Goal: Task Accomplishment & Management: Complete application form

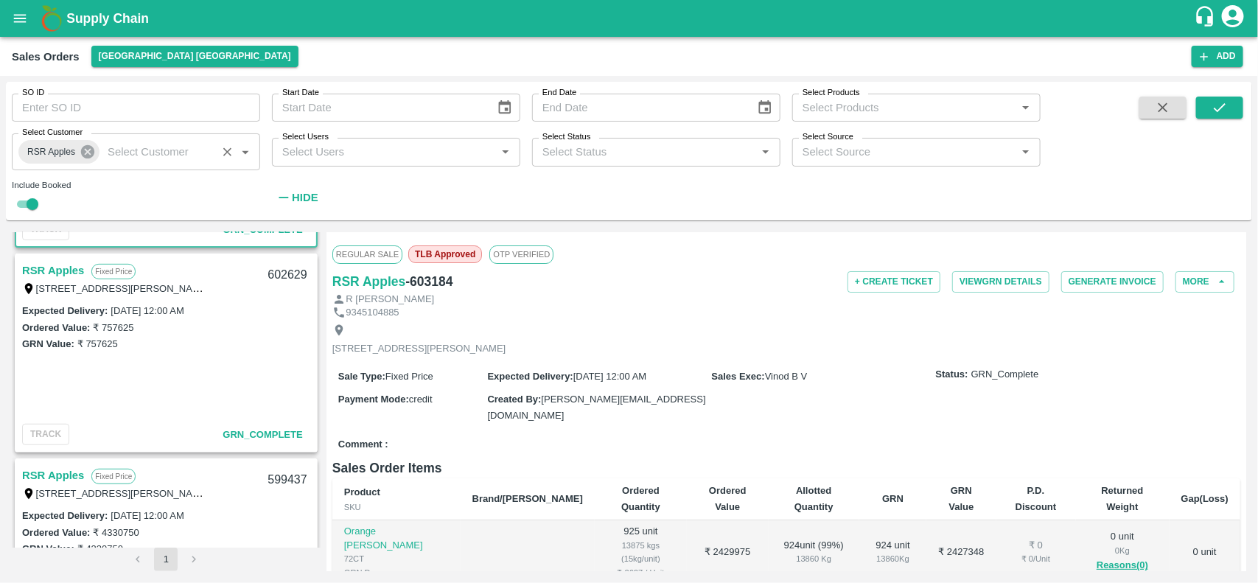
click at [91, 150] on icon at bounding box center [87, 151] width 13 height 13
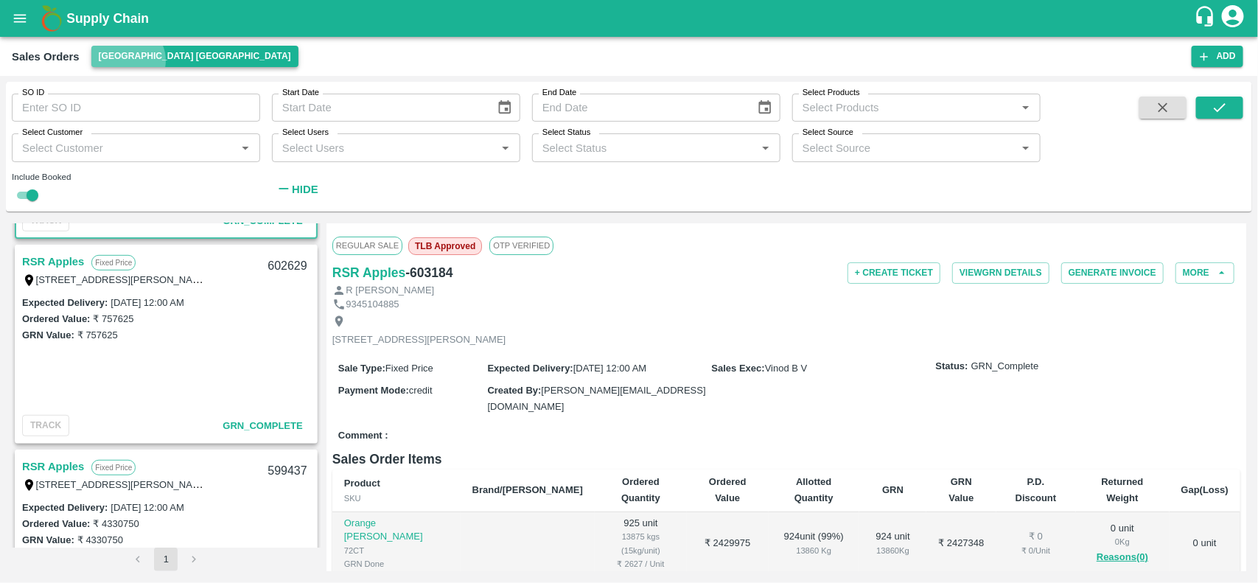
click at [126, 60] on button "[GEOGRAPHIC_DATA] [GEOGRAPHIC_DATA]" at bounding box center [194, 56] width 207 height 21
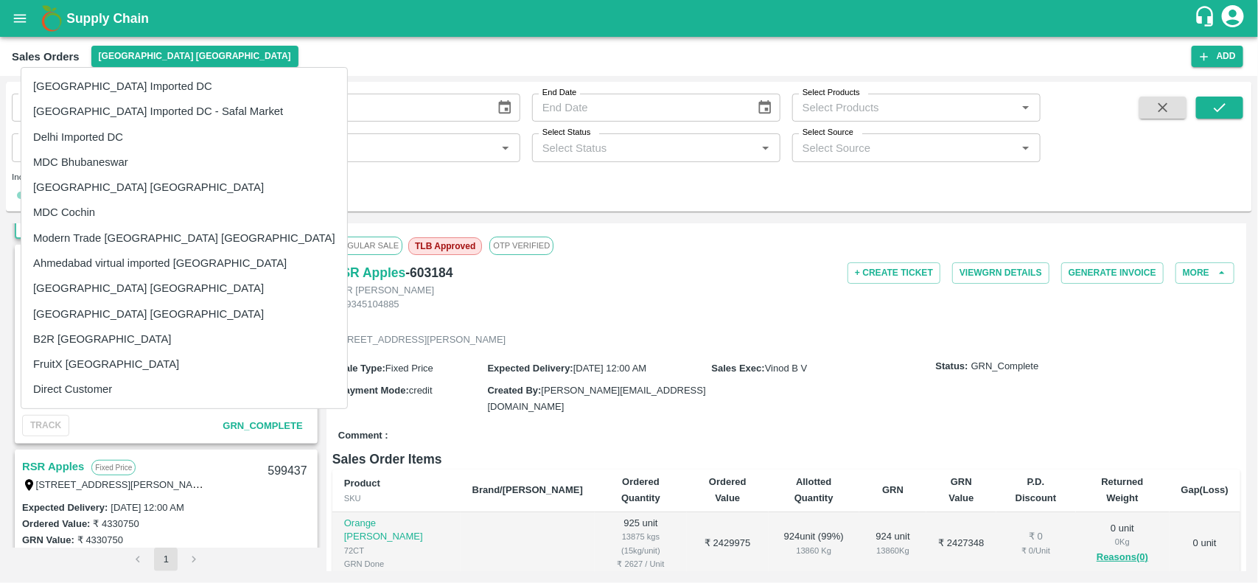
click at [97, 102] on li "[GEOGRAPHIC_DATA] Imported DC - Safal Market" at bounding box center [184, 111] width 326 height 25
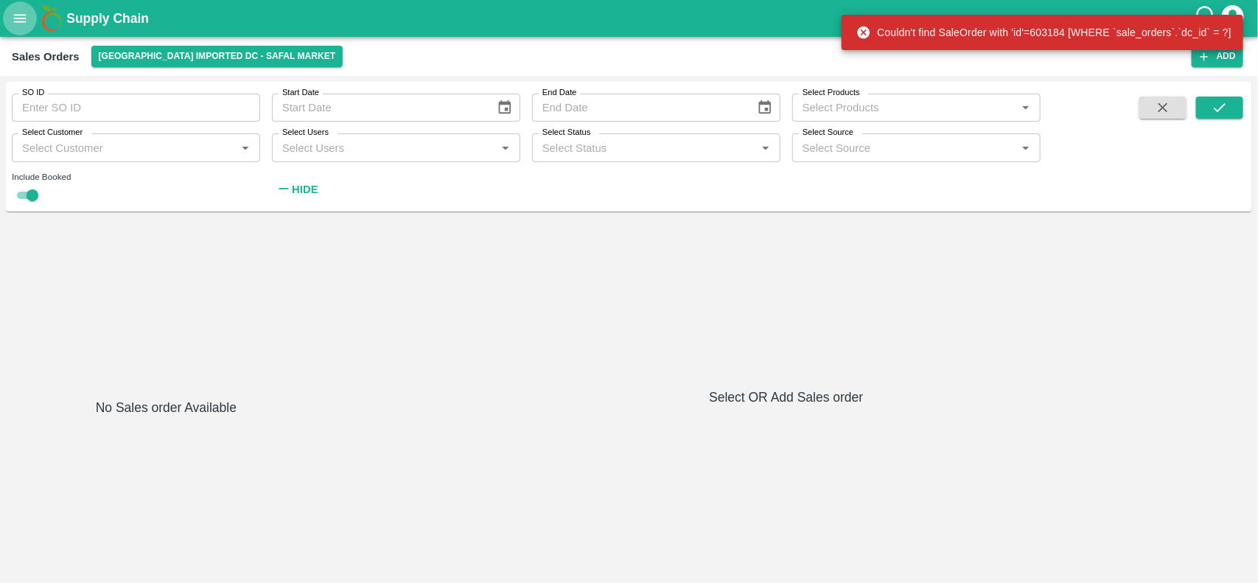
click at [28, 15] on button "open drawer" at bounding box center [20, 18] width 34 height 34
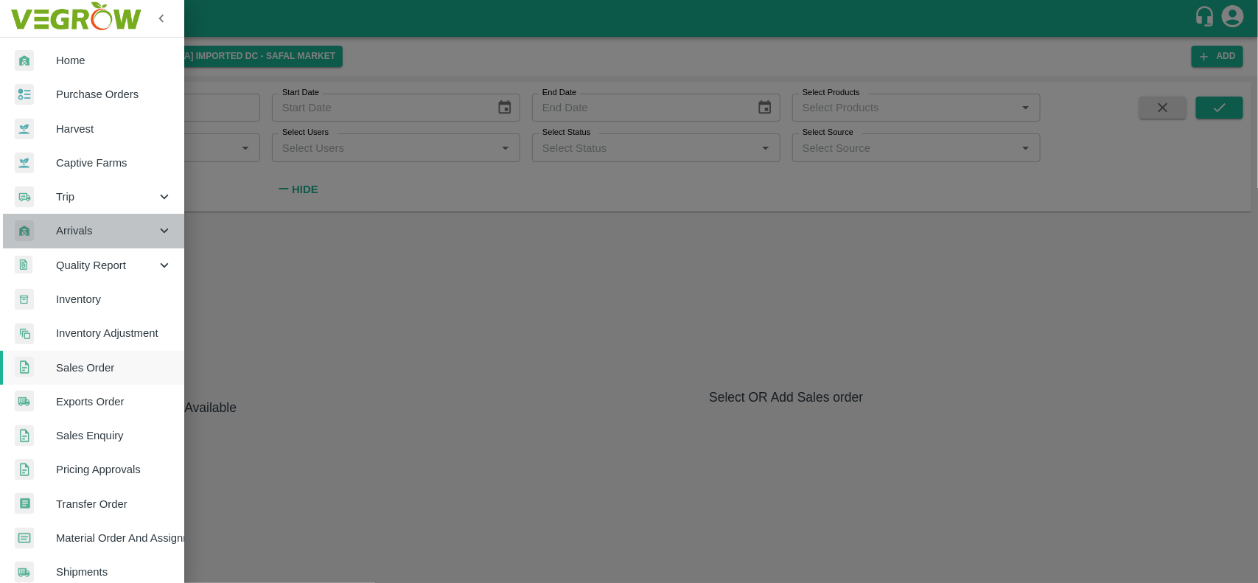
click at [102, 236] on span "Arrivals" at bounding box center [106, 231] width 100 height 16
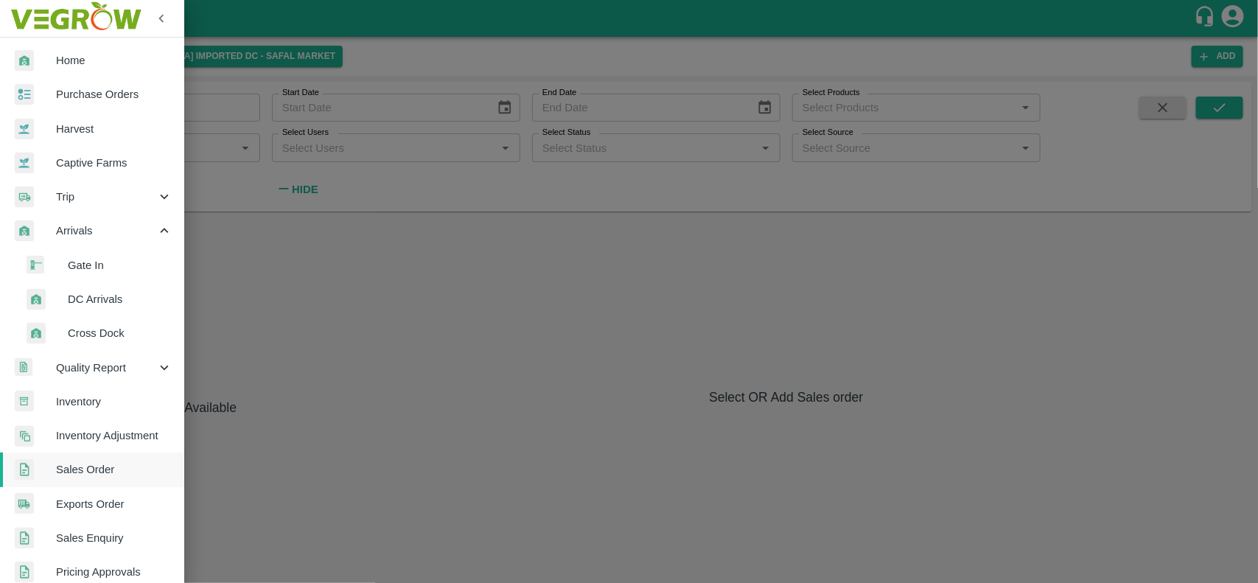
click at [124, 287] on li "DC Arrivals" at bounding box center [98, 299] width 172 height 34
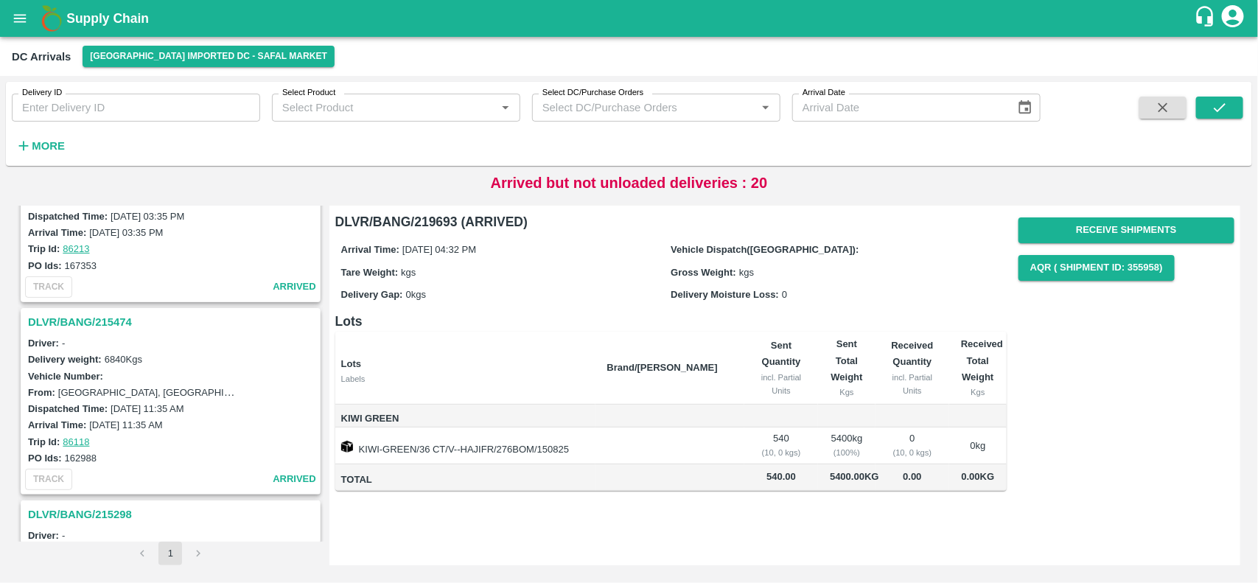
scroll to position [2212, 0]
click at [28, 15] on button "open drawer" at bounding box center [20, 18] width 34 height 34
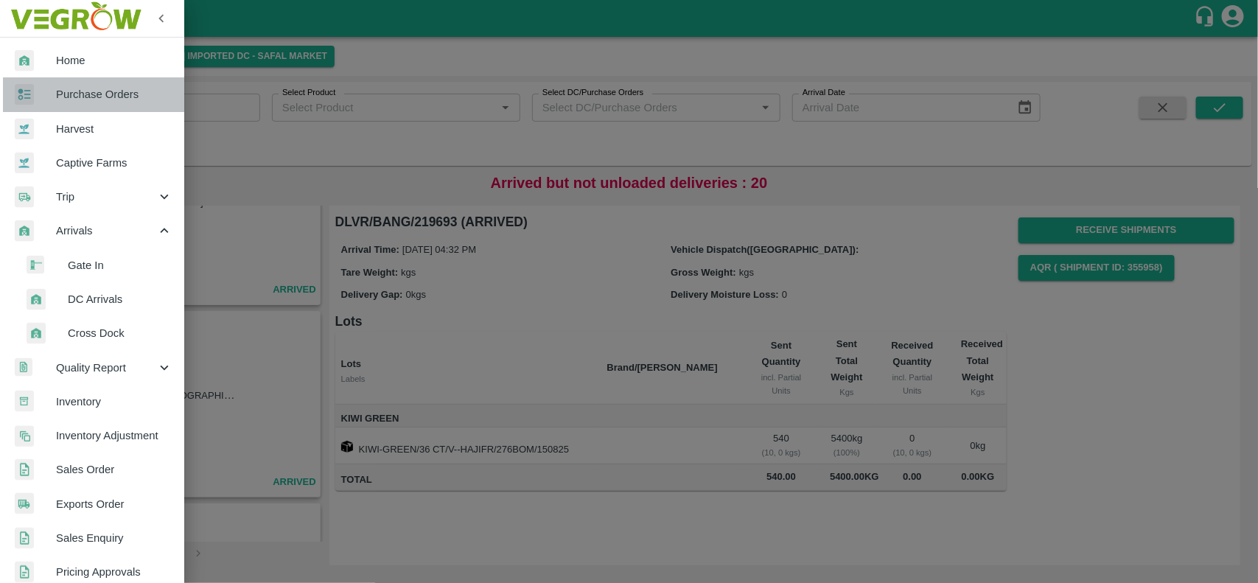
click at [111, 92] on span "Purchase Orders" at bounding box center [114, 94] width 116 height 16
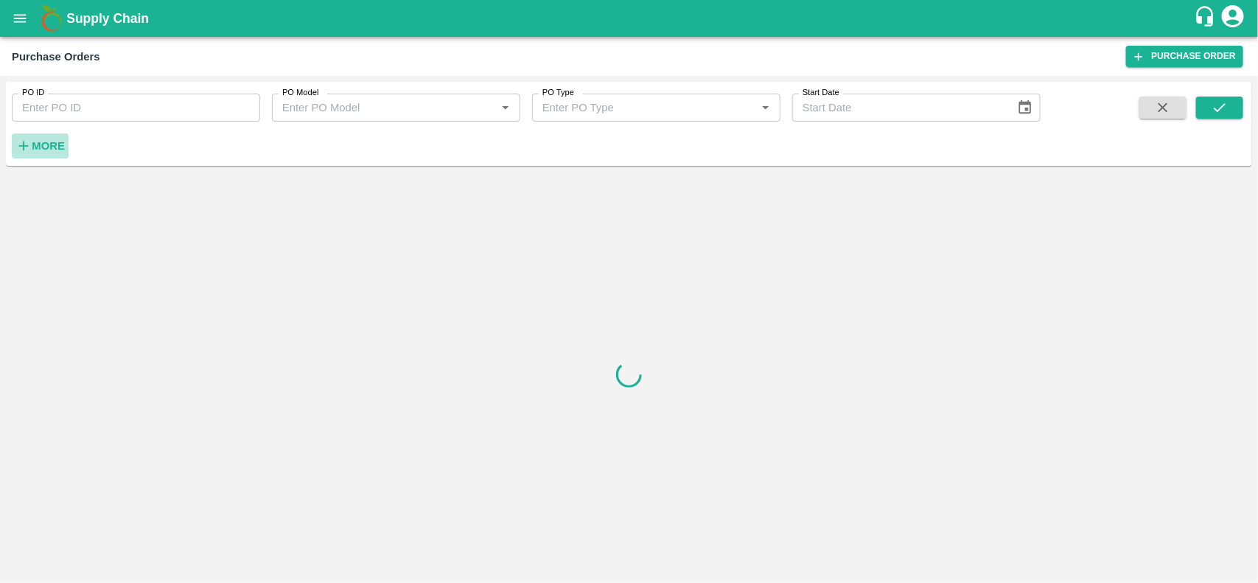
click at [28, 136] on button "More" at bounding box center [40, 145] width 57 height 25
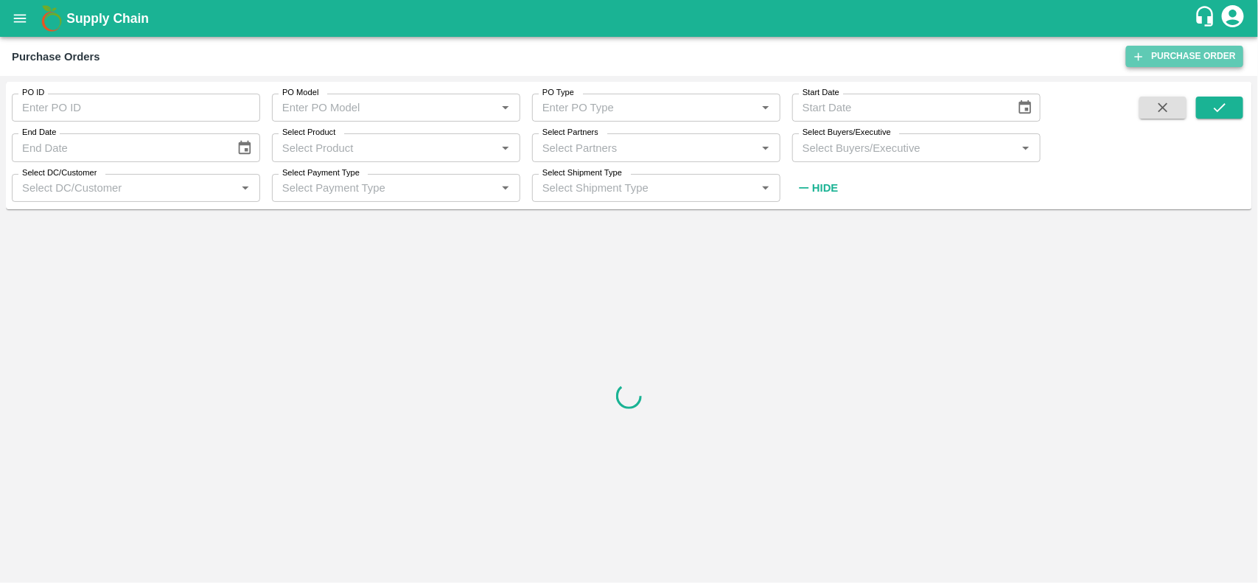
click at [1152, 64] on link "Purchase Order" at bounding box center [1184, 56] width 117 height 21
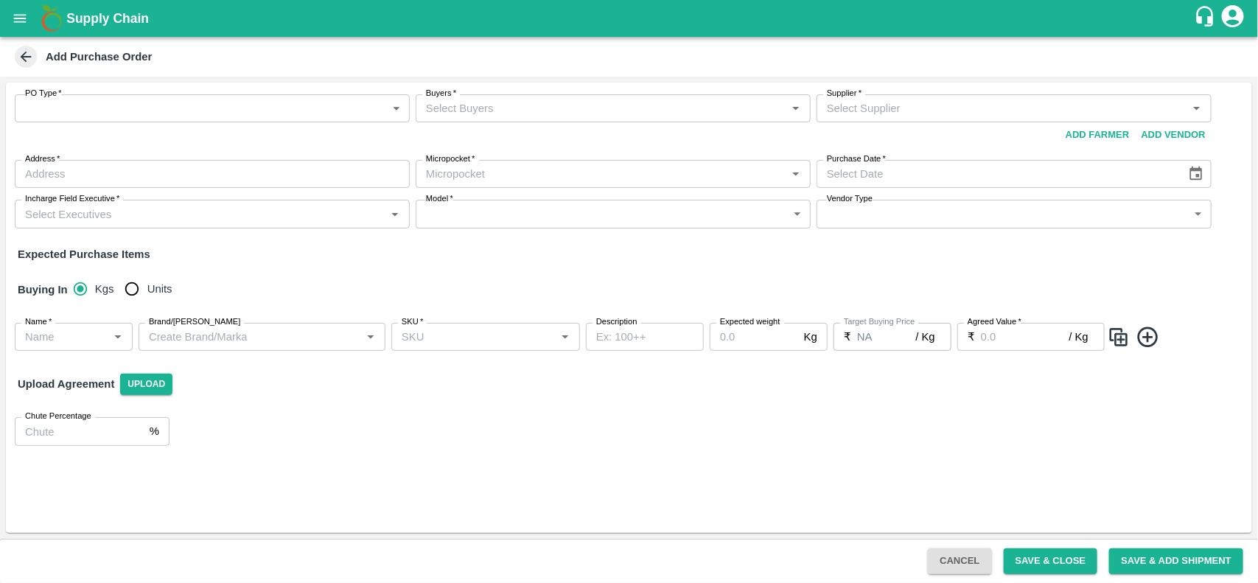
click at [271, 113] on body "Supply Chain Add Purchase Order PO Type   * ​ PO Type Buyers   * Buyers   * Sup…" at bounding box center [629, 291] width 1258 height 583
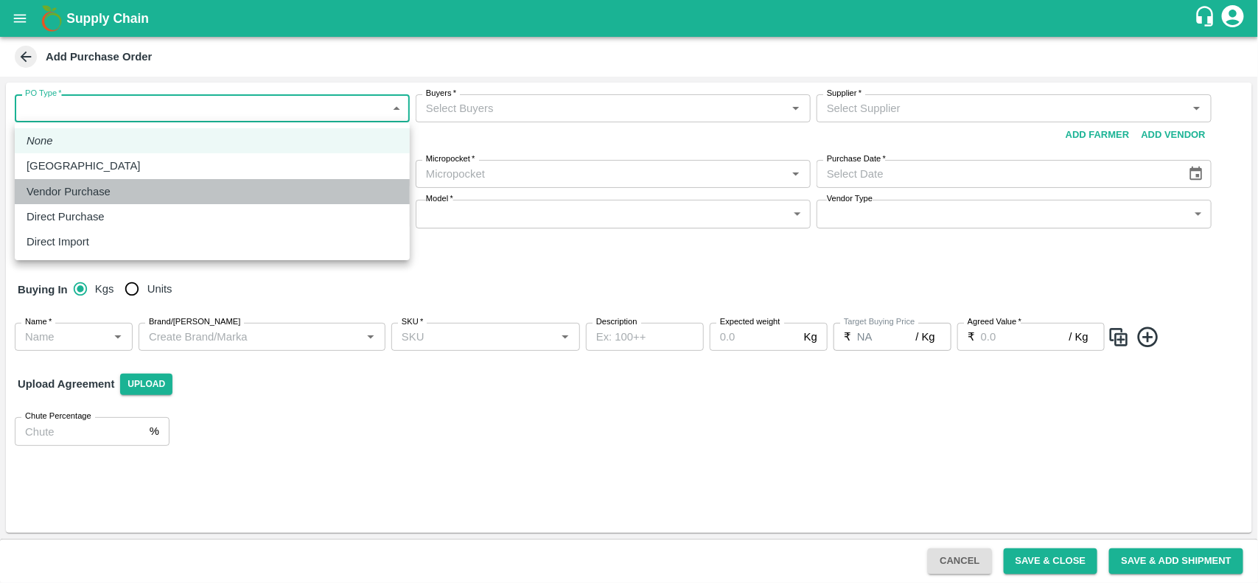
click at [183, 193] on div "Vendor Purchase" at bounding box center [212, 191] width 371 height 16
type input "2"
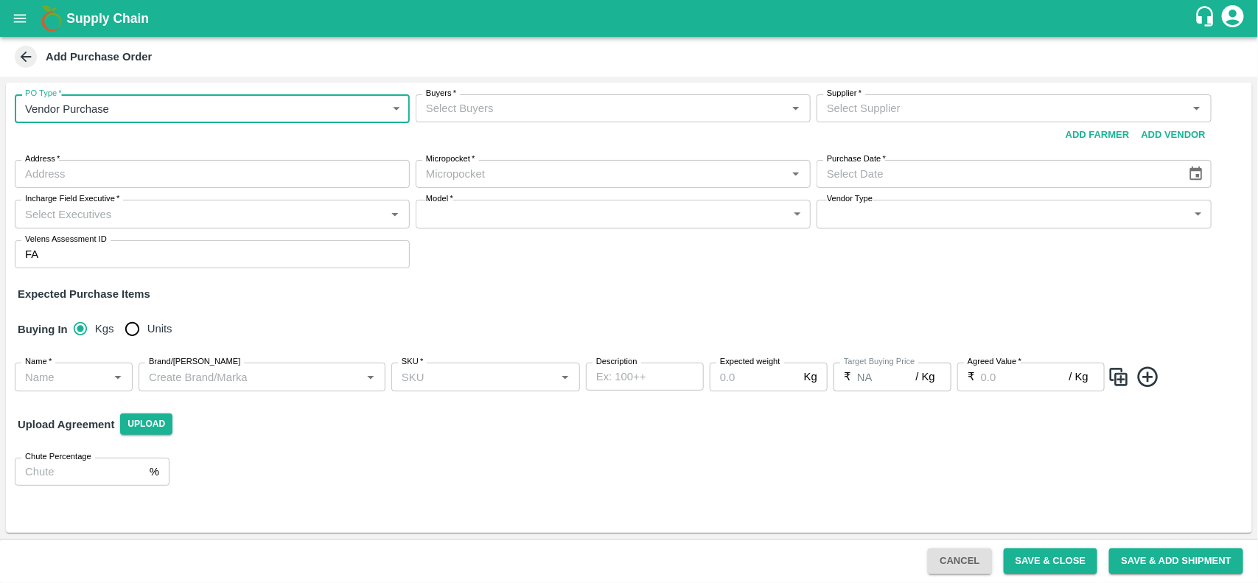
click at [505, 118] on input "Buyers   *" at bounding box center [601, 108] width 362 height 19
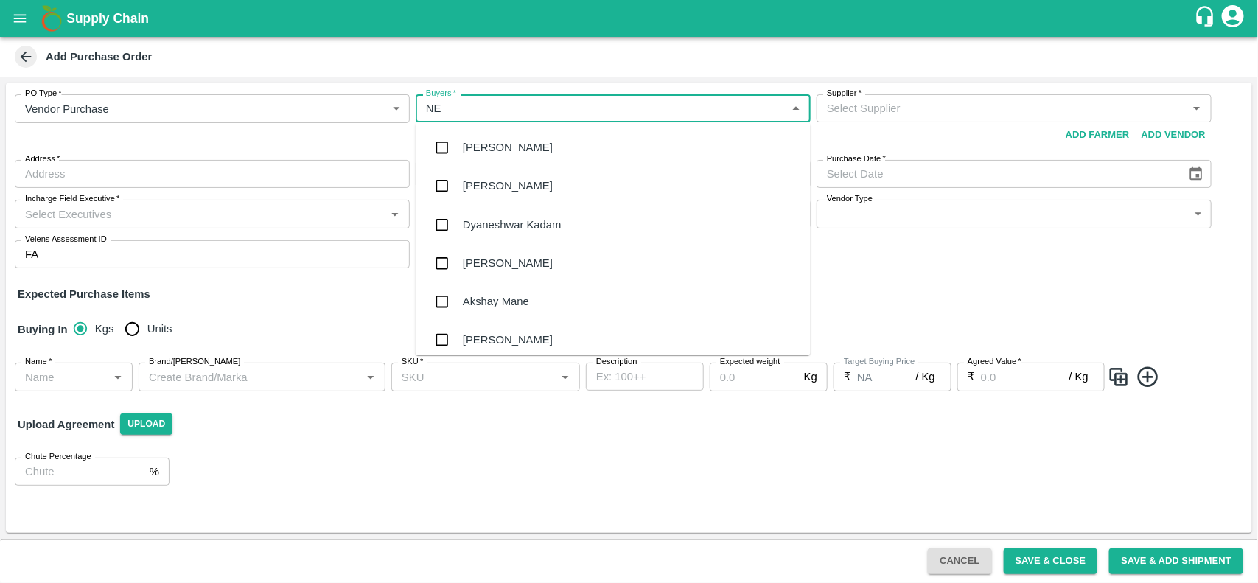
type input "NEE"
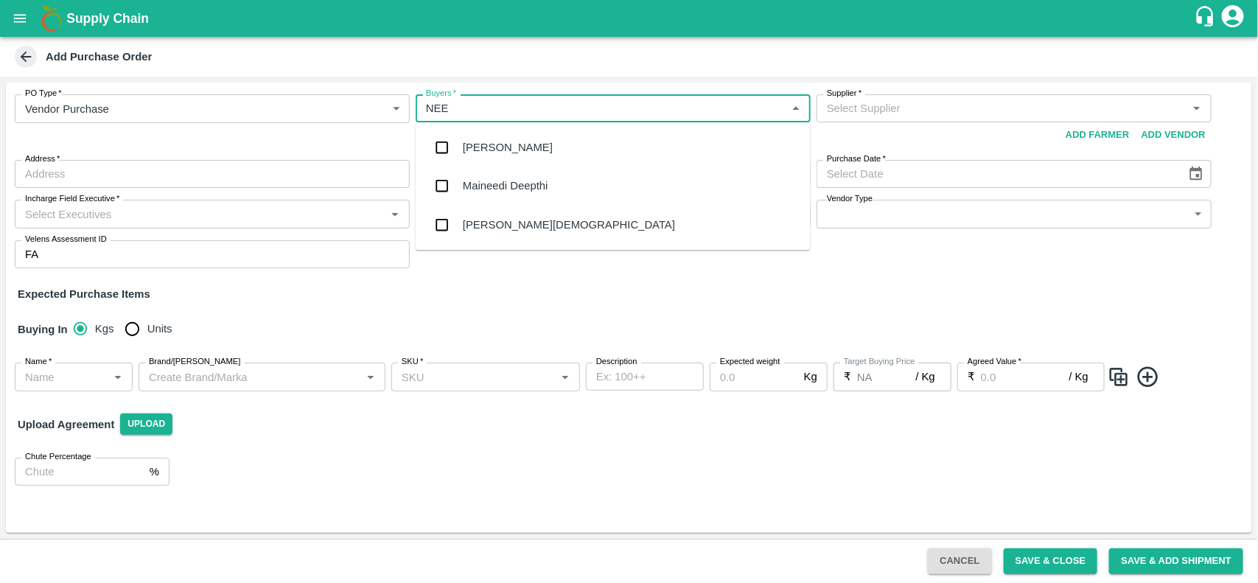
click at [495, 214] on div "[PERSON_NAME][DEMOGRAPHIC_DATA]" at bounding box center [613, 225] width 395 height 38
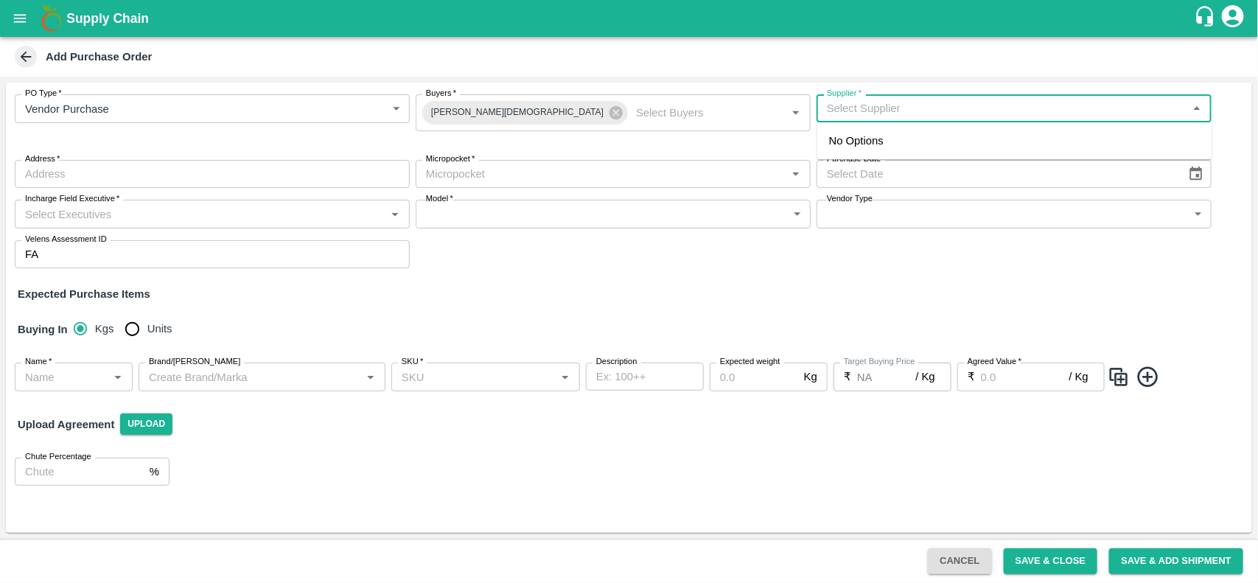
click at [872, 107] on input "Supplier   *" at bounding box center [1002, 108] width 362 height 19
type input "M"
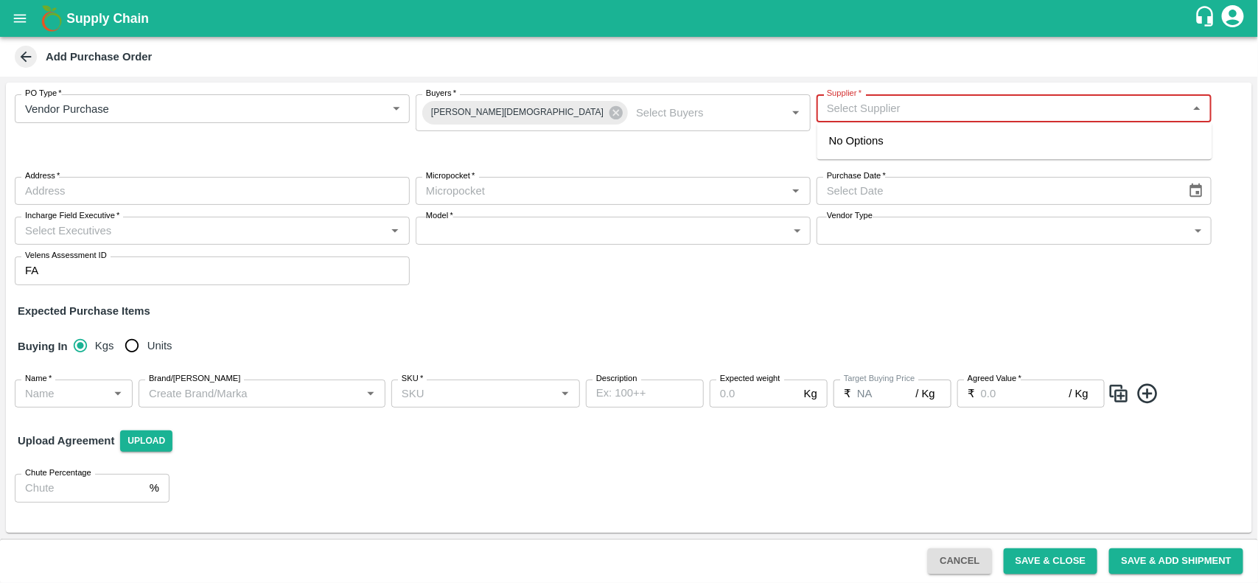
click at [872, 107] on input "Supplier   *" at bounding box center [1002, 108] width 362 height 19
type input "M"
click at [875, 141] on div "Mohammed Samiulla & Sons-Huskur, Bangalore Urban-9986057885(Supplier)" at bounding box center [1014, 149] width 371 height 33
type input "Mohammed Samiulla & Sons-Huskur, Bangalore Urban-9986057885(Supplier)"
type input "Huskur, Bangalore Urban, Bangalore North taluka, Karnataka"
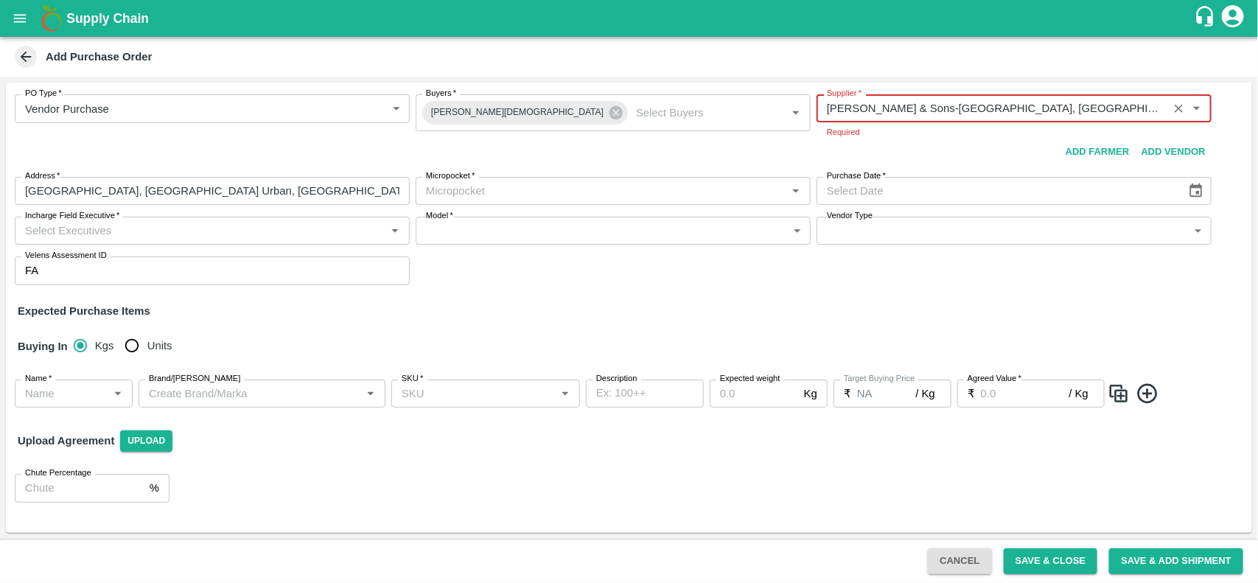
type input "Mohammed Samiulla & Sons-Huskur, Bangalore Urban-9986057885(Supplier)"
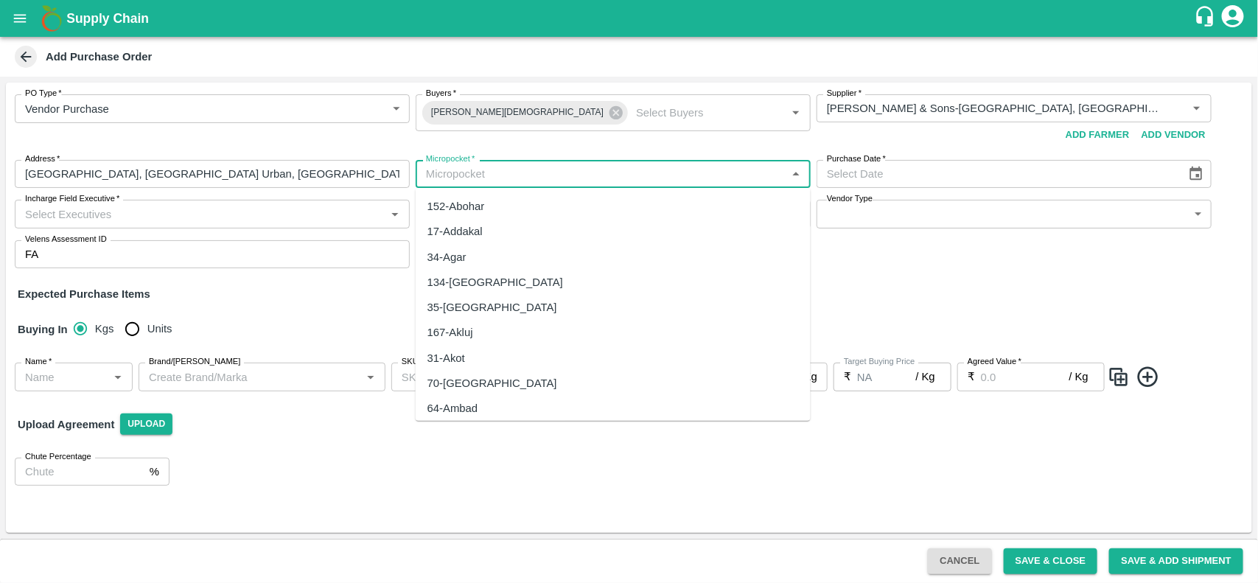
click at [483, 195] on body "Supply Chain Add Purchase Order PO Type   * Vendor Purchase 2 PO Type Buyers   …" at bounding box center [629, 291] width 1258 height 583
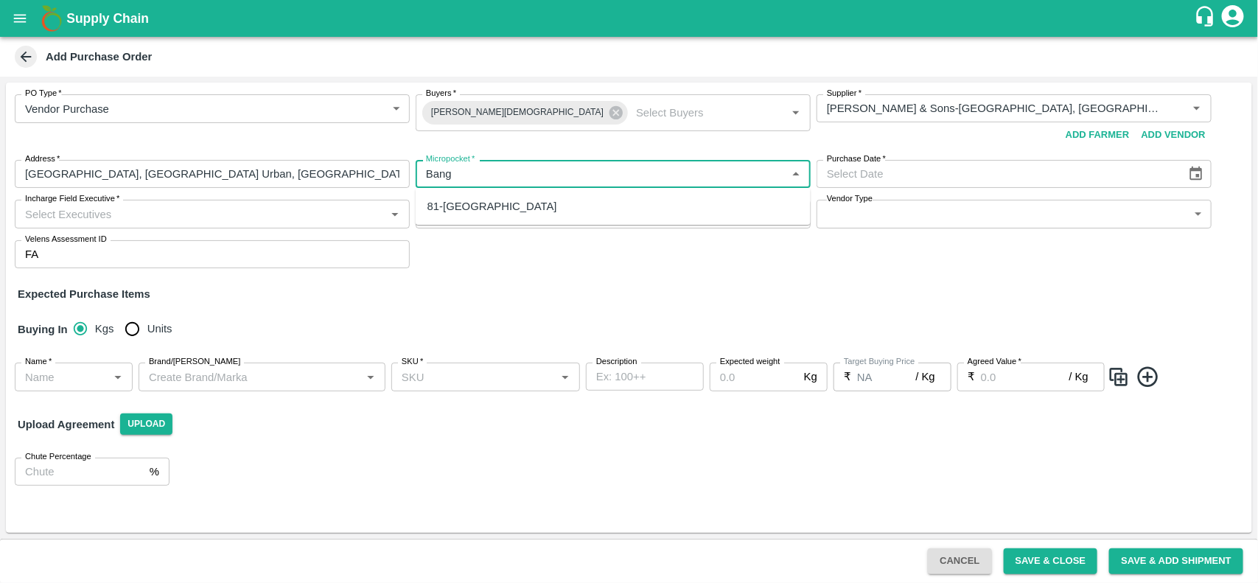
click at [483, 195] on div "81-Bangalore" at bounding box center [613, 206] width 395 height 25
type input "81-Bangalore"
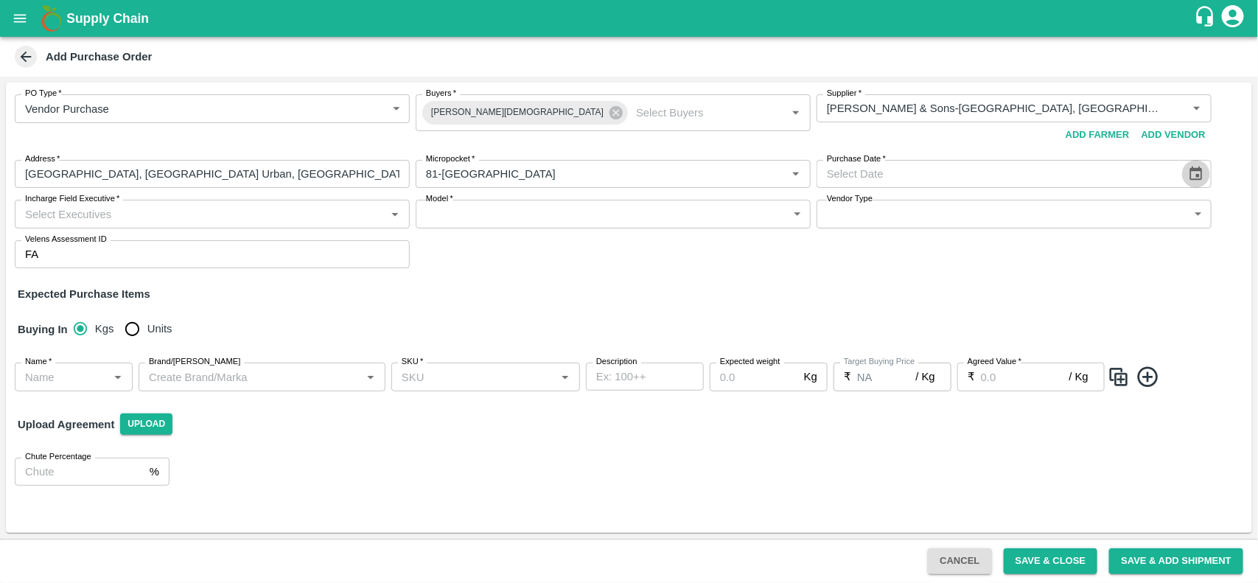
click at [1198, 175] on icon "Choose date" at bounding box center [1196, 174] width 13 height 14
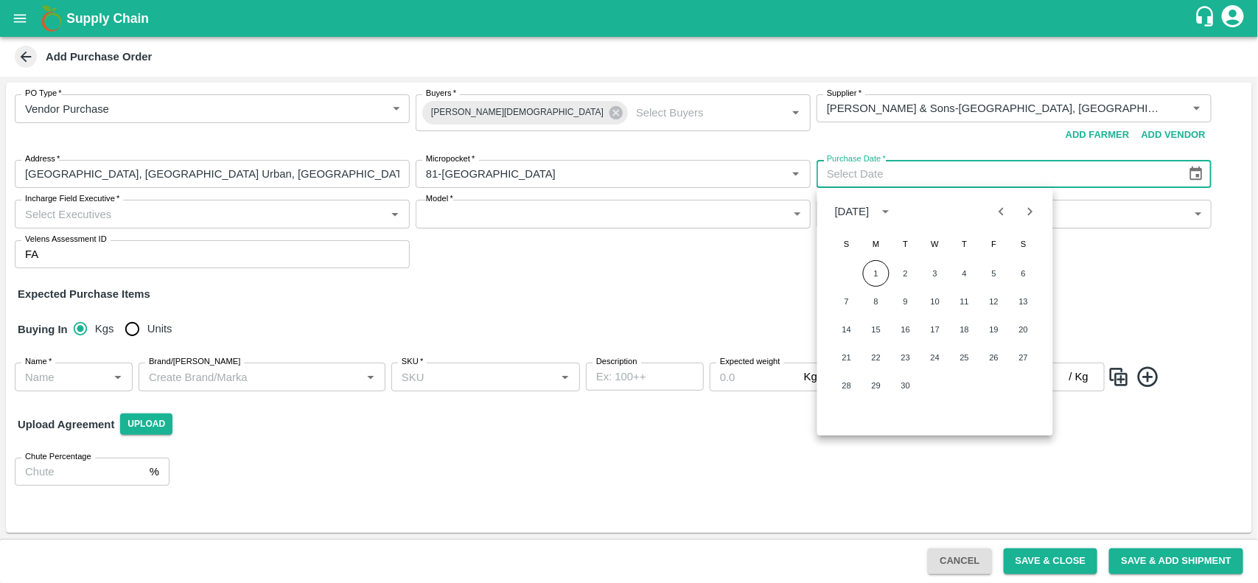
click at [868, 285] on div "1 2 3 4 5 6" at bounding box center [935, 273] width 236 height 27
click at [878, 270] on button "1" at bounding box center [876, 273] width 27 height 27
type input "01/09/2025"
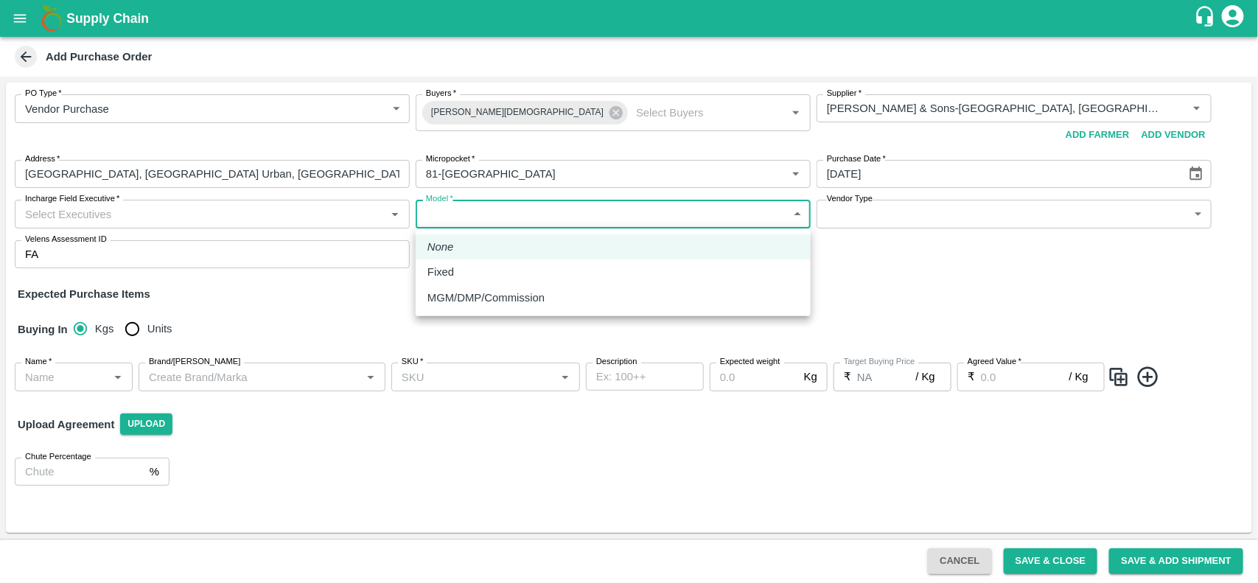
click at [469, 222] on body "Supply Chain Add Purchase Order PO Type   * Vendor Purchase 2 PO Type Buyers   …" at bounding box center [629, 291] width 1258 height 583
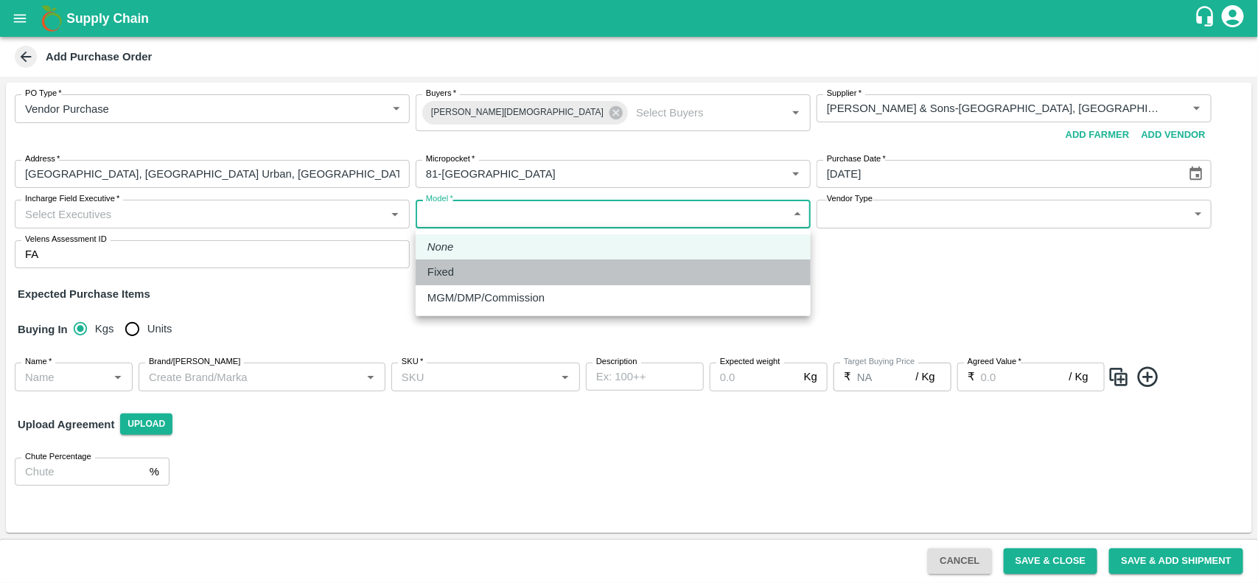
click at [450, 279] on p "Fixed" at bounding box center [440, 272] width 27 height 16
type input "Fixed"
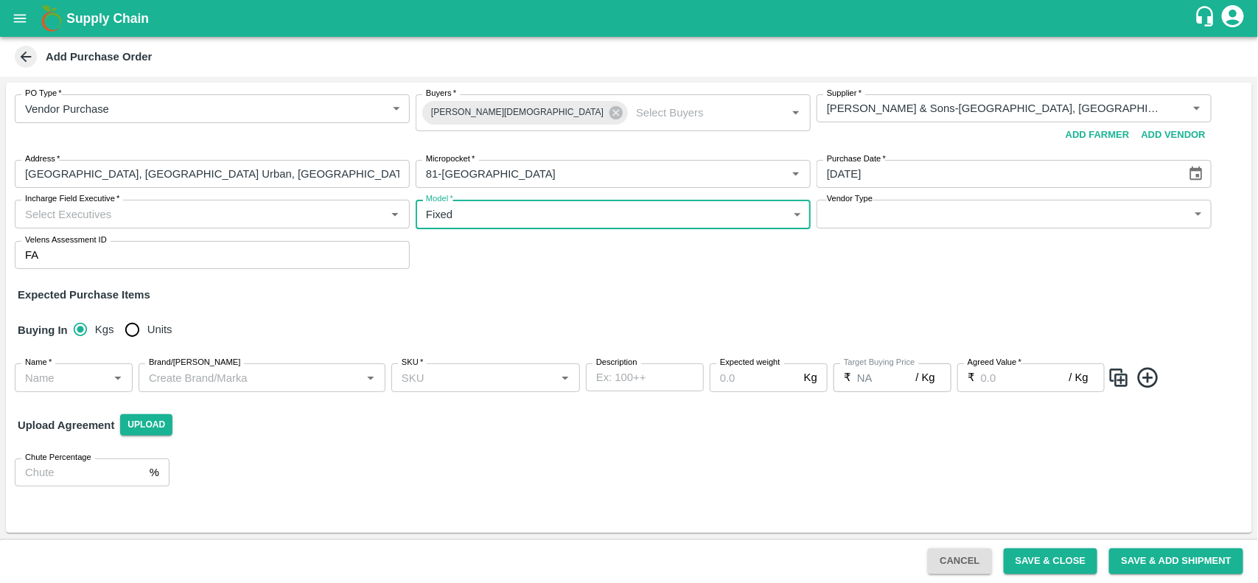
click at [259, 217] on input "Incharge Field Executive   *" at bounding box center [200, 213] width 362 height 19
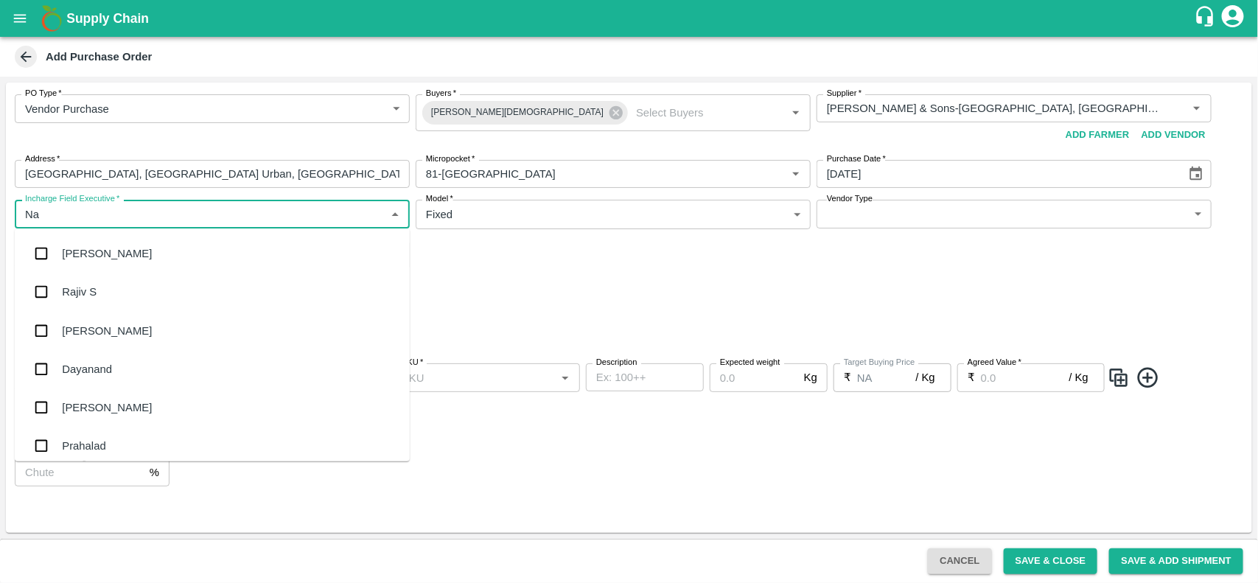
type input "Nan"
click at [146, 289] on div "Nanda Kumar L" at bounding box center [212, 292] width 395 height 38
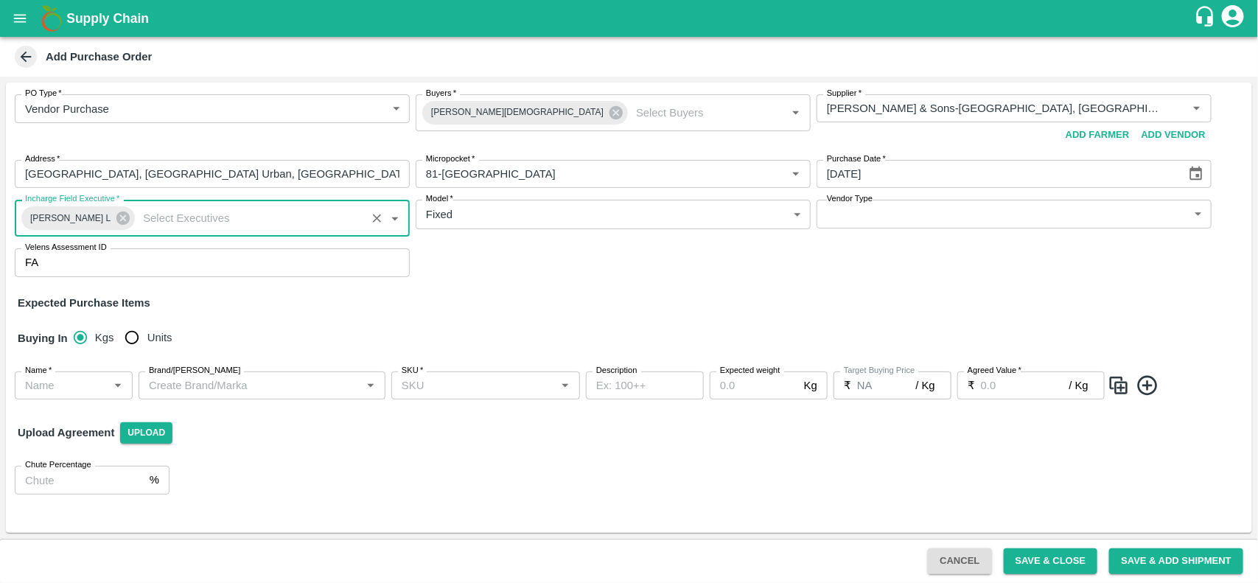
click at [90, 395] on div "Name   *" at bounding box center [74, 385] width 118 height 28
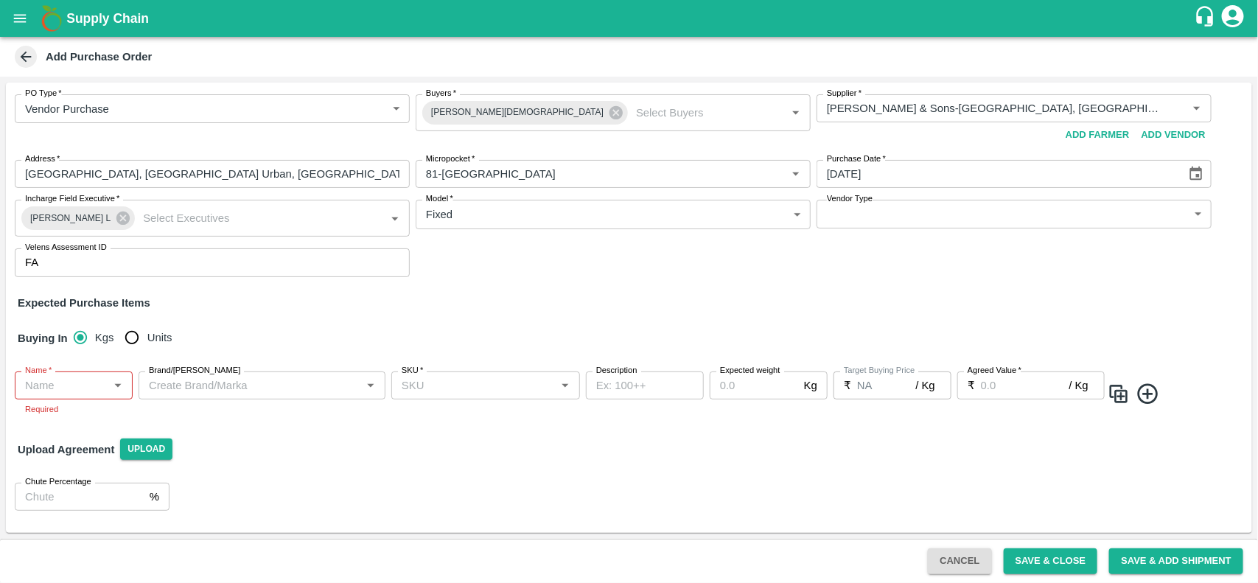
click at [148, 343] on span "Units" at bounding box center [159, 337] width 25 height 16
click at [147, 343] on input "Units" at bounding box center [131, 337] width 29 height 29
radio input "true"
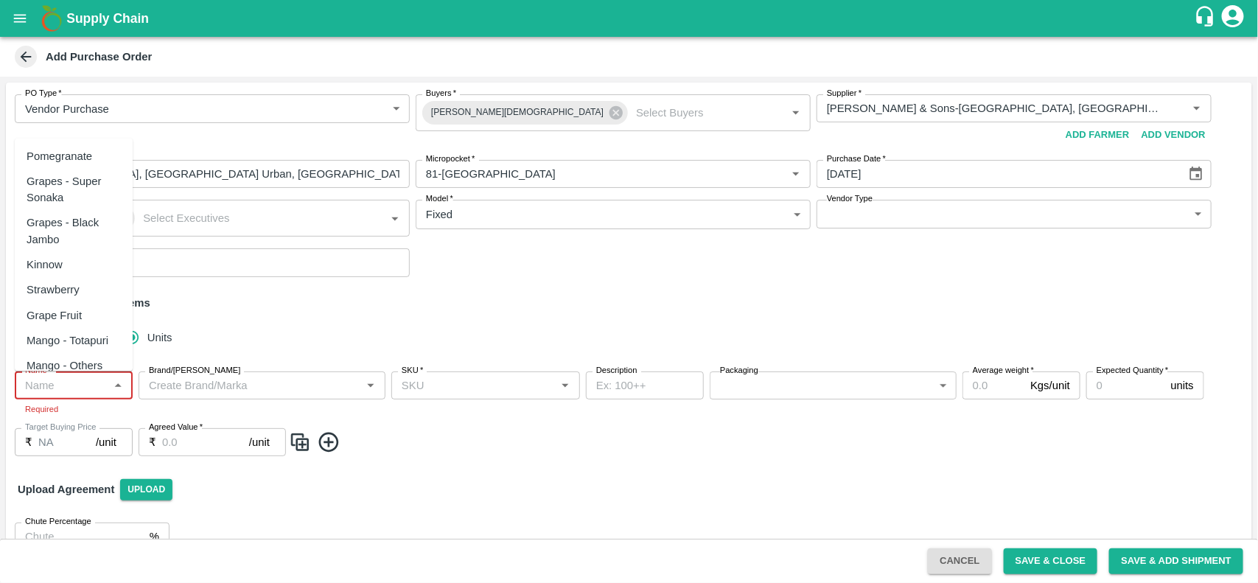
click at [77, 376] on input "Name   *" at bounding box center [61, 385] width 85 height 19
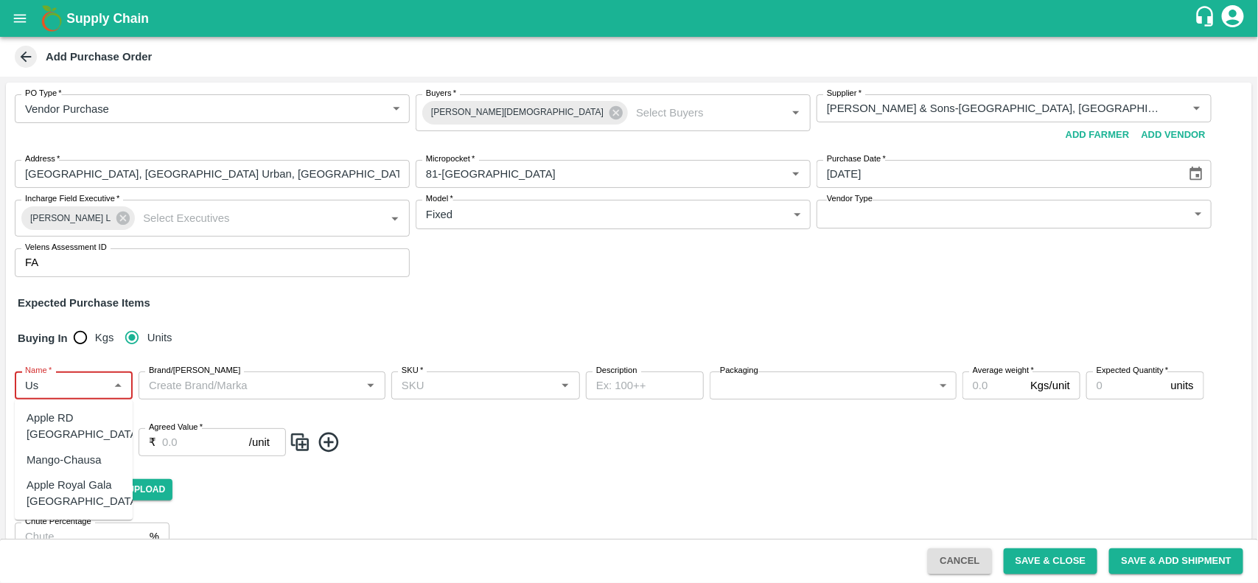
type input "U"
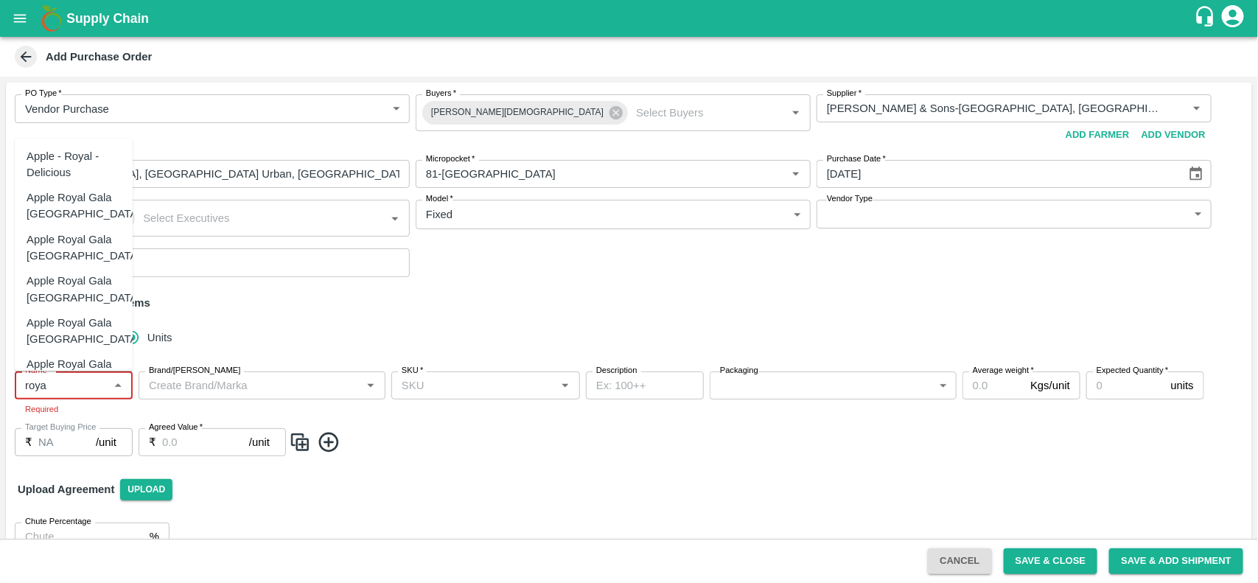
scroll to position [101, 0]
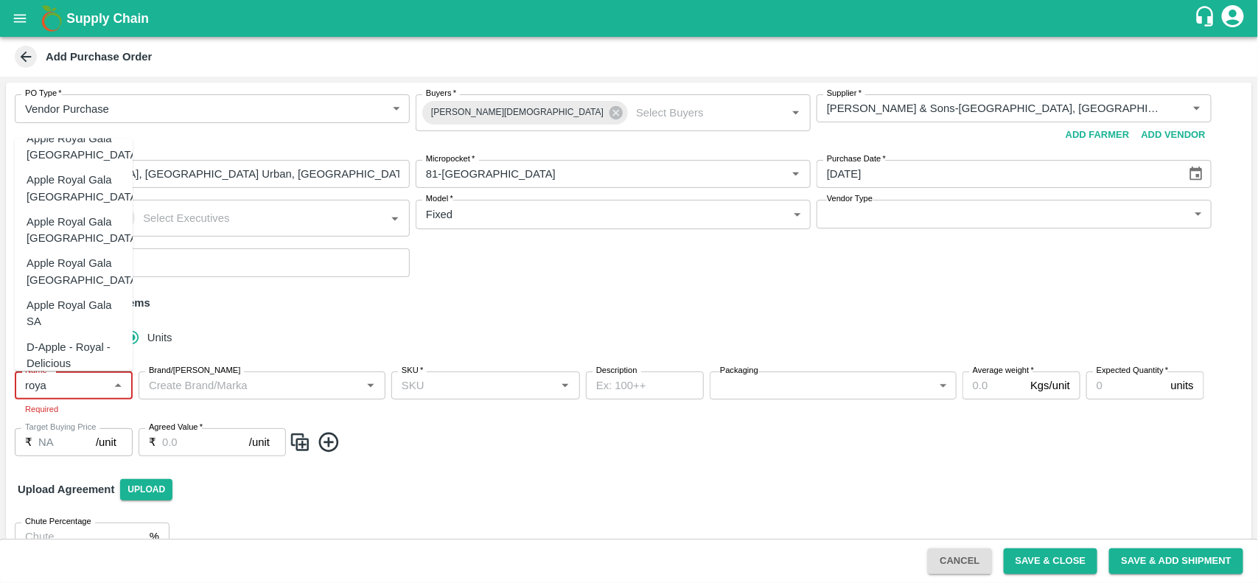
click at [83, 310] on div "Apple Royal Gala SA" at bounding box center [74, 313] width 94 height 33
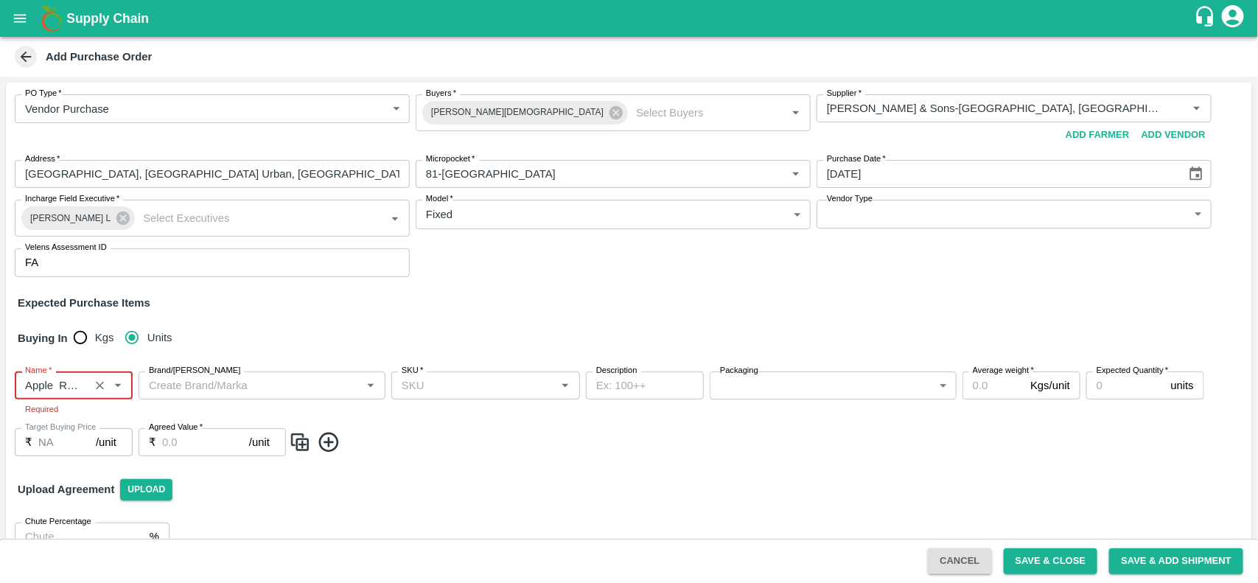
type input "Apple Royal Gala SA"
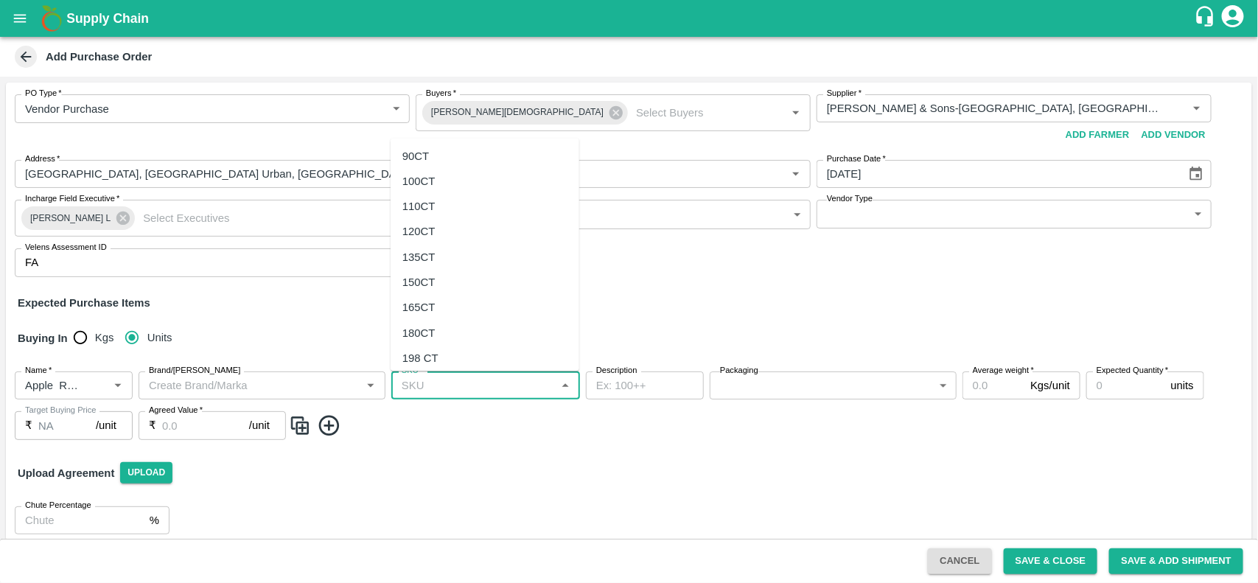
click at [413, 385] on input "SKU   *" at bounding box center [473, 385] width 155 height 19
click at [436, 195] on div "110CT" at bounding box center [485, 207] width 189 height 25
type input "110CT"
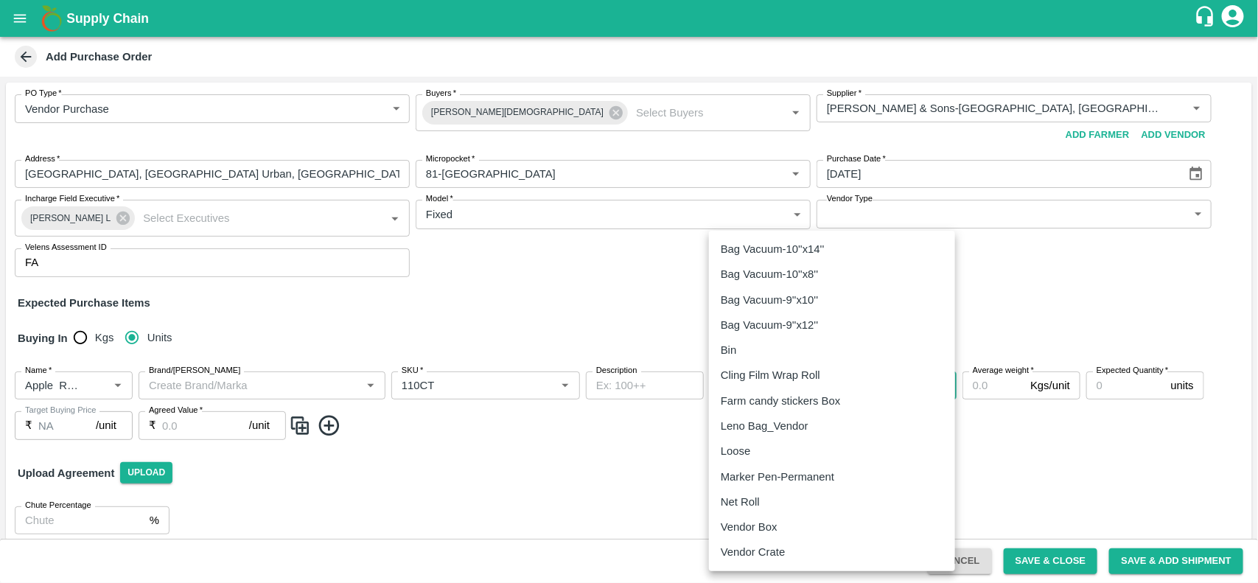
click at [801, 373] on body "Supply Chain Add Purchase Order PO Type   * Vendor Purchase 2 PO Type Buyers   …" at bounding box center [629, 291] width 1258 height 583
click at [783, 524] on div "Vendor Box" at bounding box center [753, 527] width 64 height 16
type input "276"
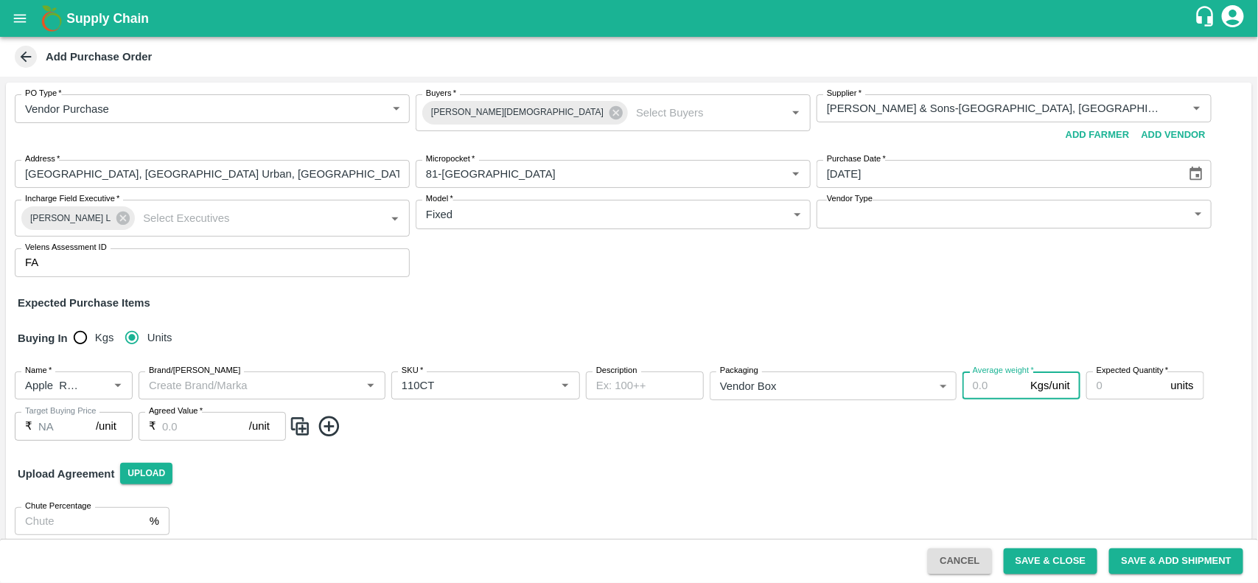
click at [979, 381] on input "Average weight   *" at bounding box center [993, 385] width 62 height 28
type input "18"
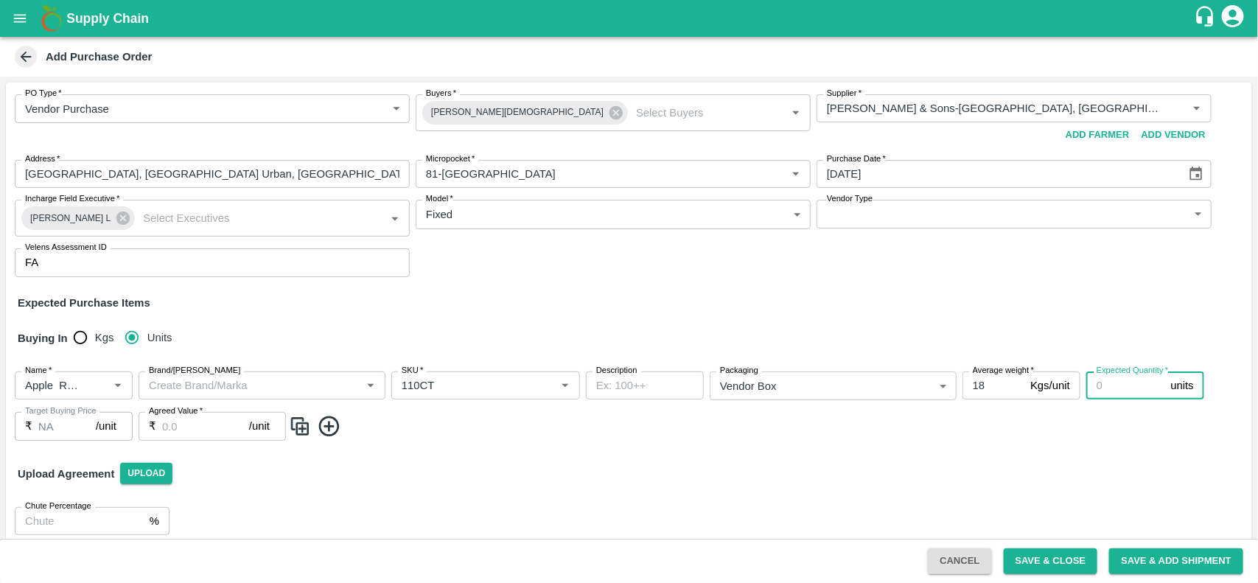
click at [1111, 389] on input "Expected Quantity   *" at bounding box center [1125, 385] width 79 height 28
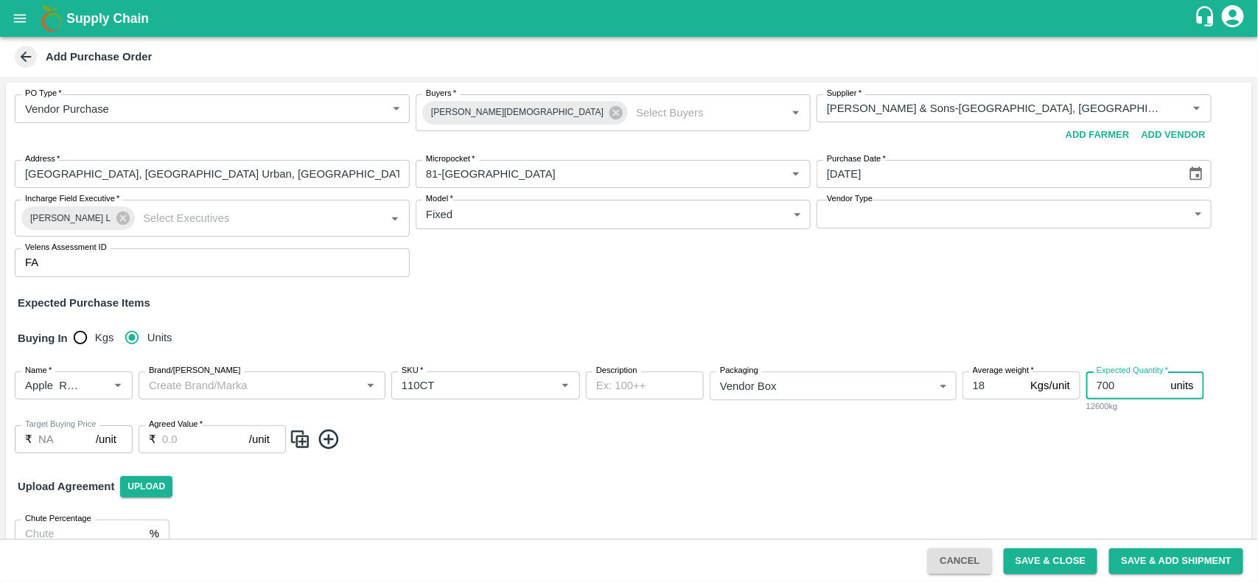
type input "700"
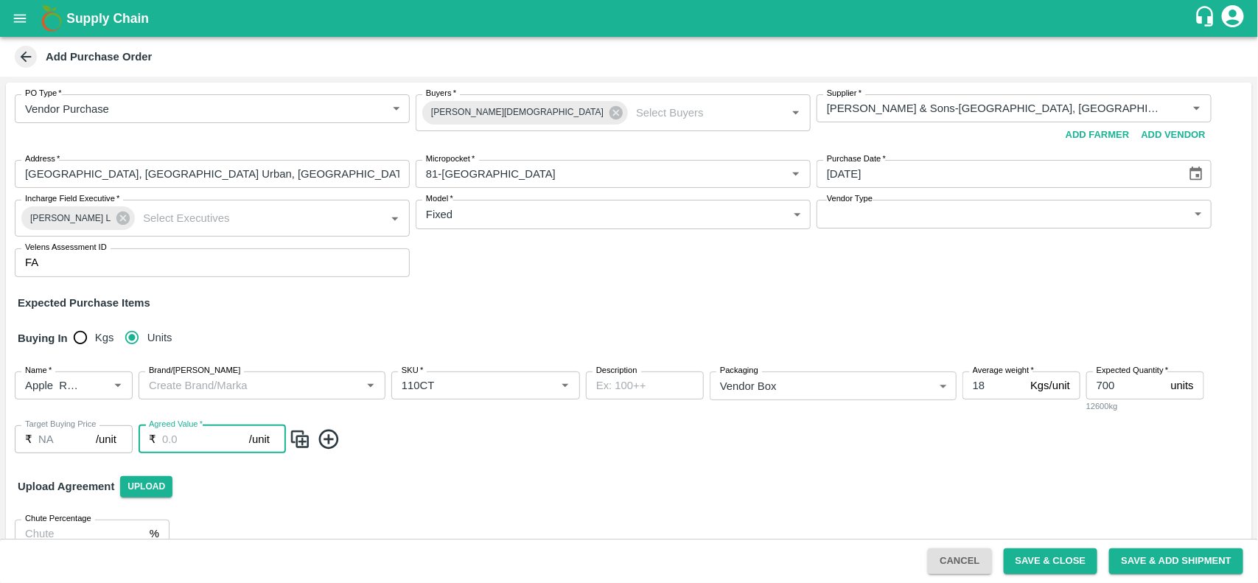
click at [189, 438] on input "Agreed Value   *" at bounding box center [205, 439] width 87 height 28
type input "3600"
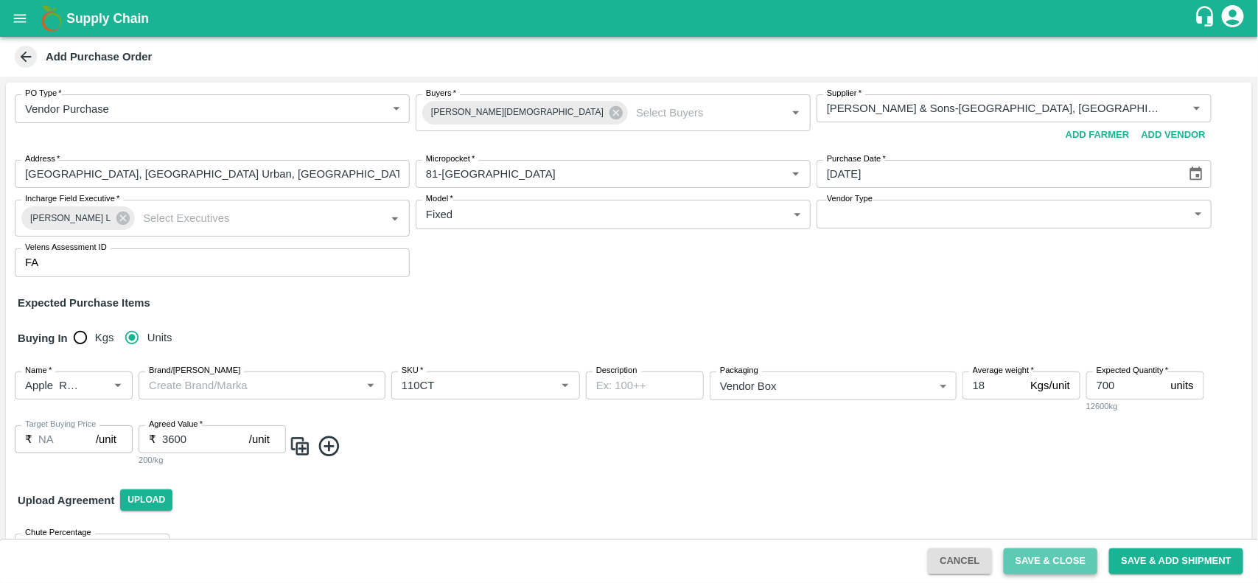
click at [1044, 553] on button "Save & Close" at bounding box center [1051, 561] width 94 height 26
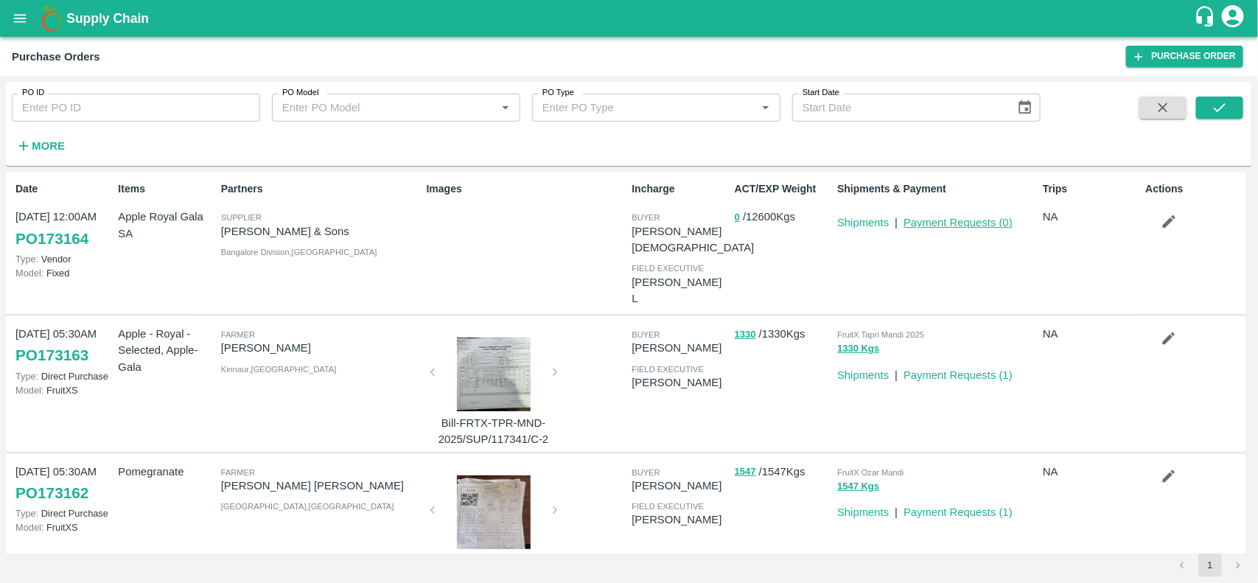
click at [931, 217] on link "Payment Requests ( 0 )" at bounding box center [957, 223] width 109 height 12
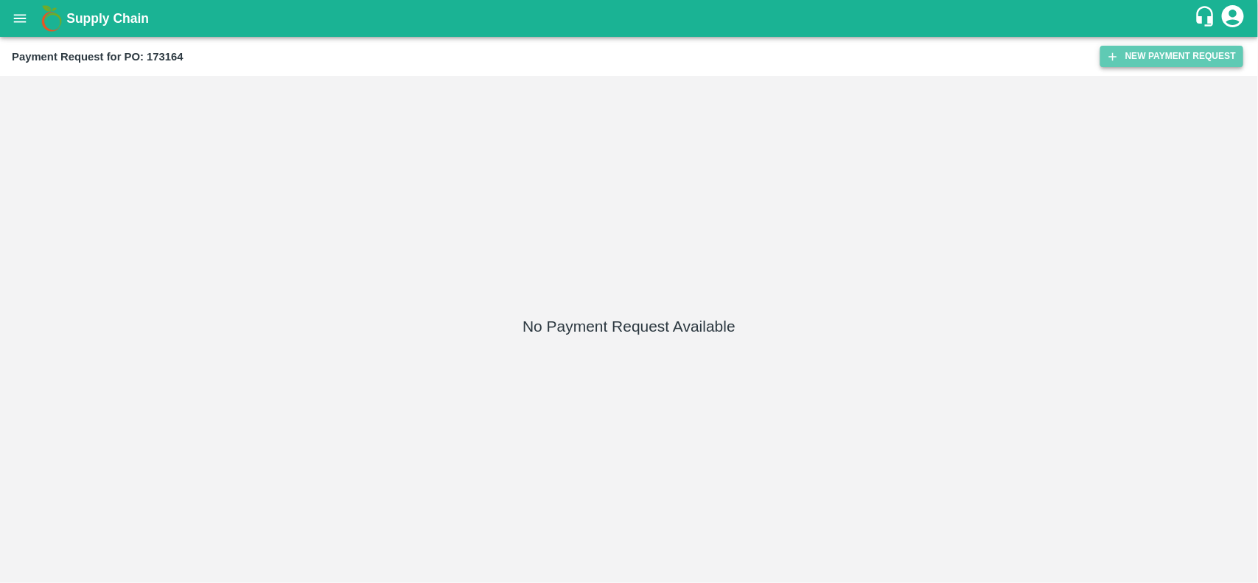
click at [1177, 50] on button "New Payment Request" at bounding box center [1171, 56] width 143 height 21
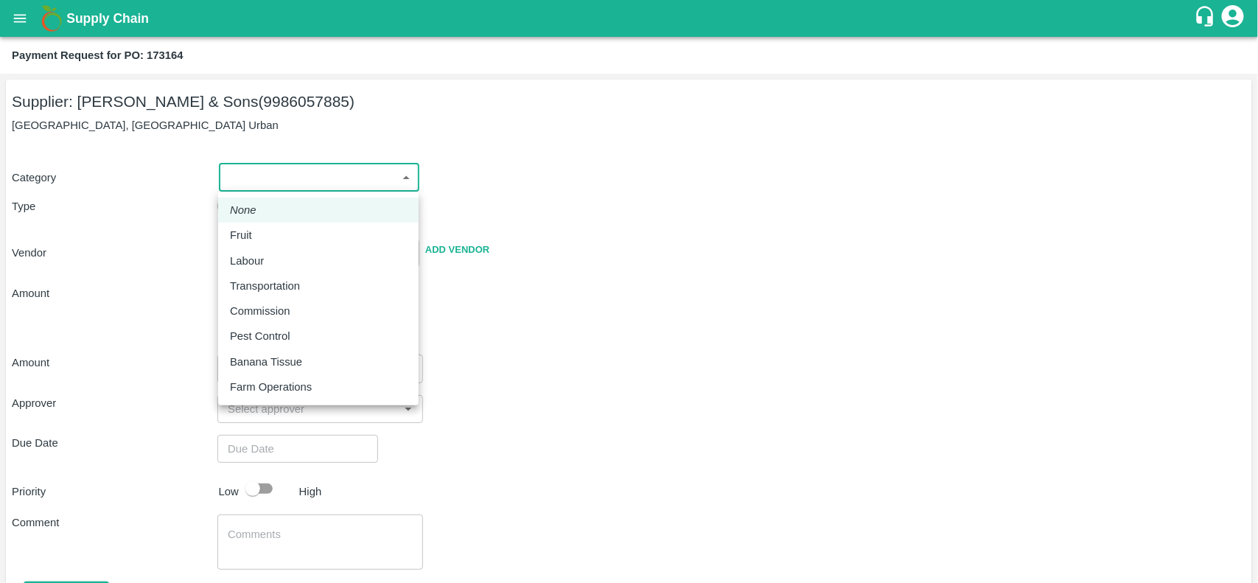
click at [276, 168] on body "Supply Chain Payment Request for PO: 173164 Supplier: Mohammed Samiulla & Sons …" at bounding box center [629, 291] width 1258 height 583
click at [245, 228] on p "Fruit" at bounding box center [241, 235] width 22 height 16
type input "1"
type input "Mohammed Samiulla & Sons - 9986057885(Supplier)"
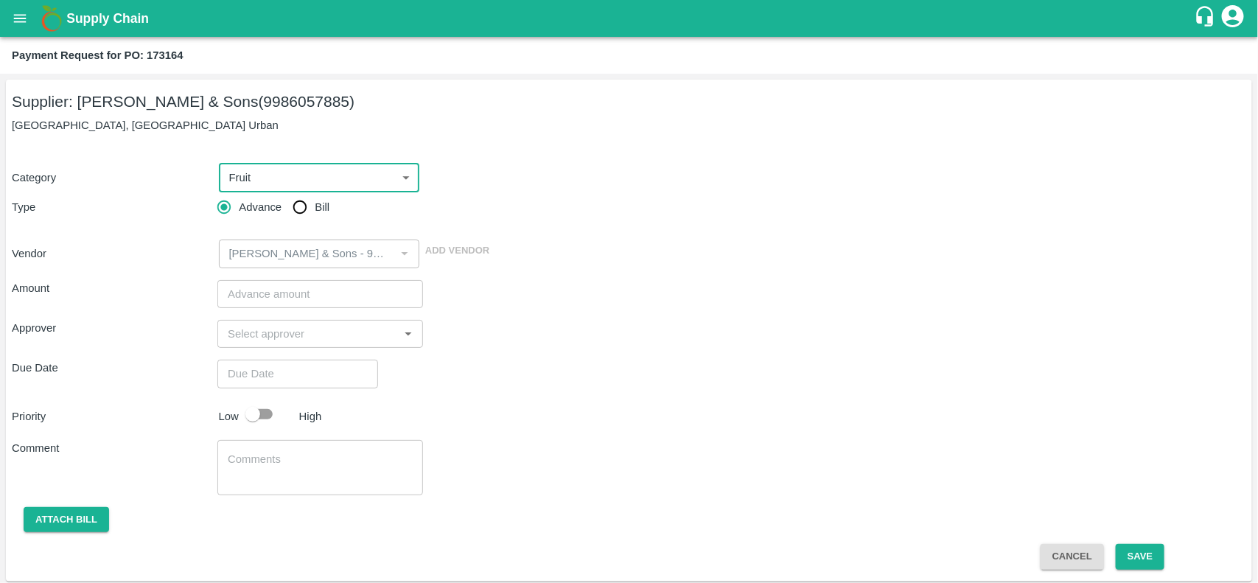
click at [289, 286] on input "number" at bounding box center [320, 294] width 206 height 28
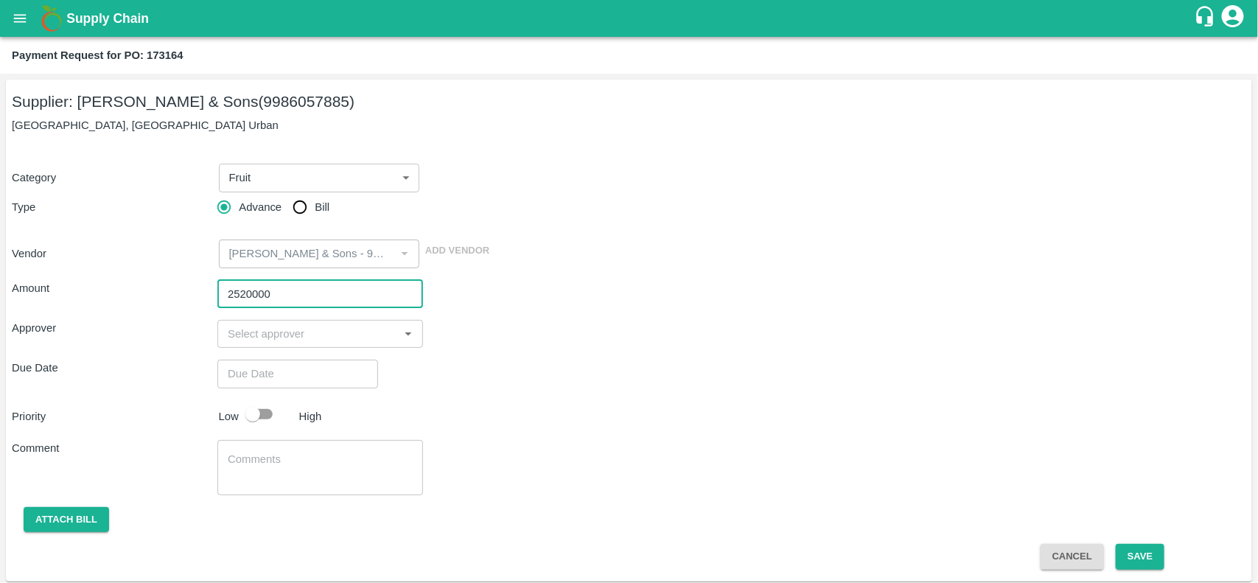
type input "2520000"
type input "DD/MM/YYYY hh:mm aa"
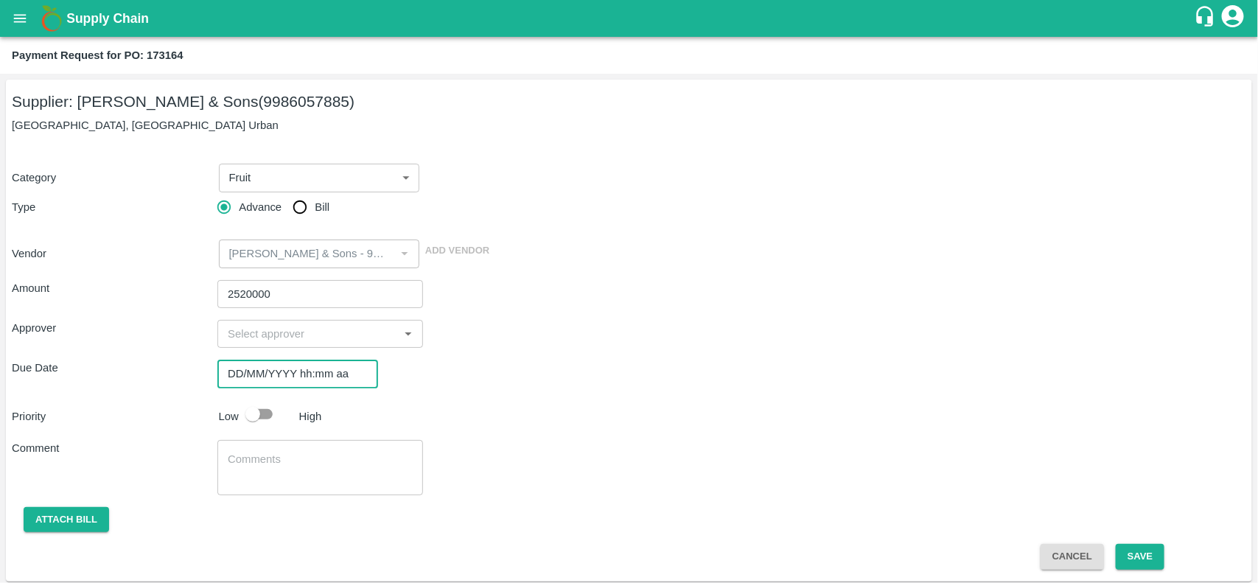
click at [252, 380] on input "DD/MM/YYYY hh:mm aa" at bounding box center [292, 374] width 150 height 28
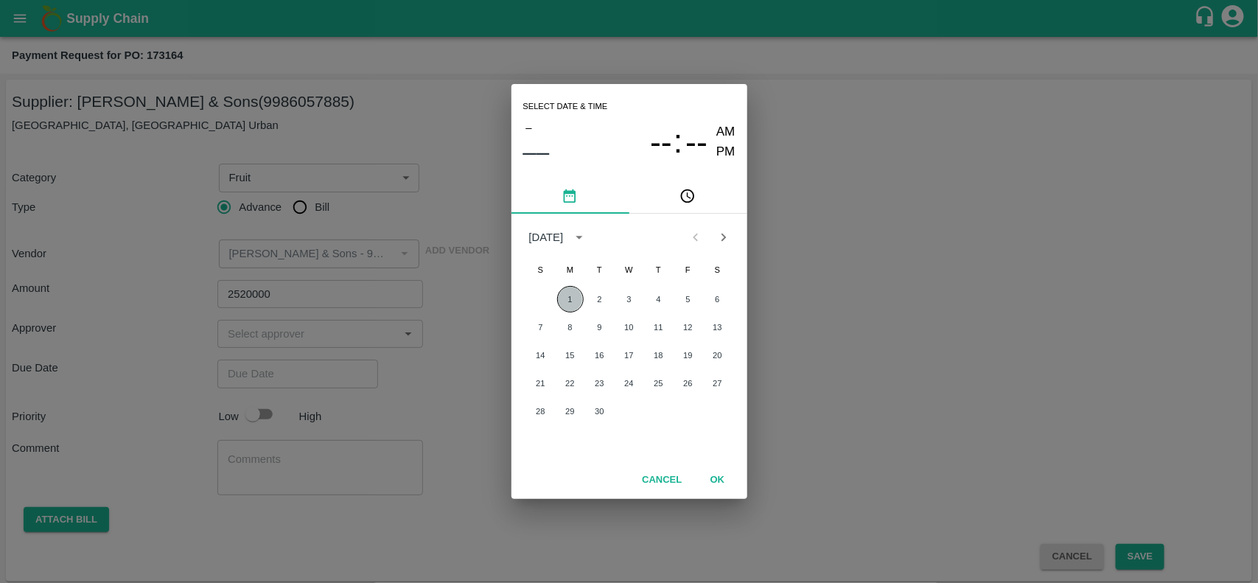
click at [567, 293] on button "1" at bounding box center [570, 299] width 27 height 27
type input "01/09/2025 12:00 AM"
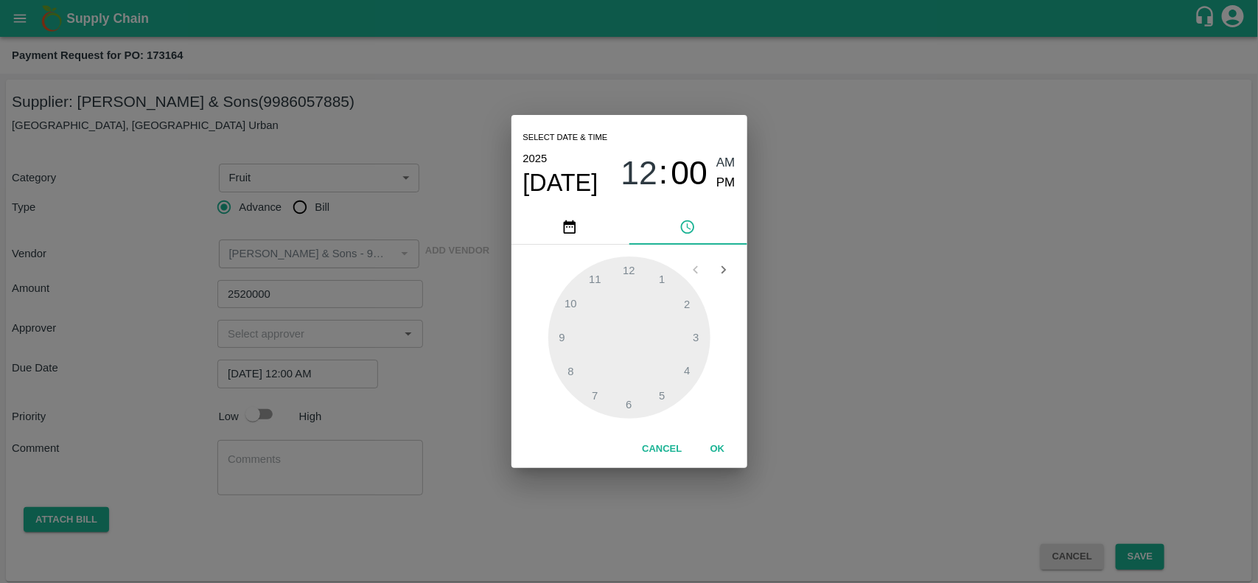
click at [721, 447] on button "OK" at bounding box center [717, 449] width 47 height 26
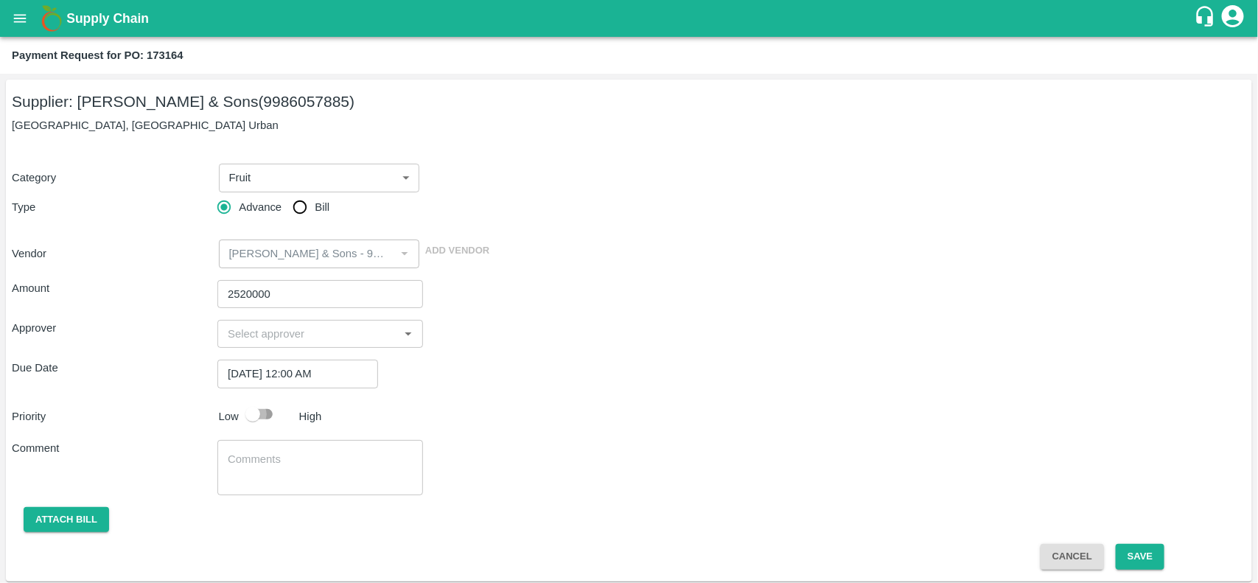
click at [259, 418] on input "checkbox" at bounding box center [253, 414] width 84 height 28
checkbox input "true"
click at [26, 518] on button "Attach bill" at bounding box center [66, 520] width 85 height 26
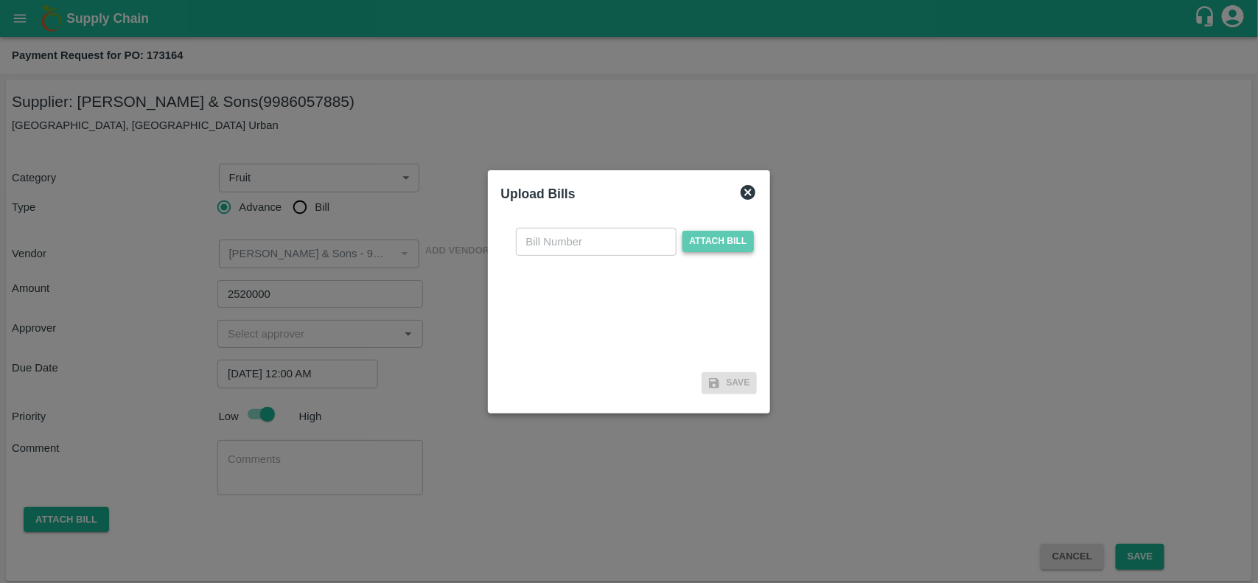
click at [707, 240] on span "Attach bill" at bounding box center [718, 241] width 72 height 21
click at [0, 0] on input "Attach bill" at bounding box center [0, 0] width 0 height 0
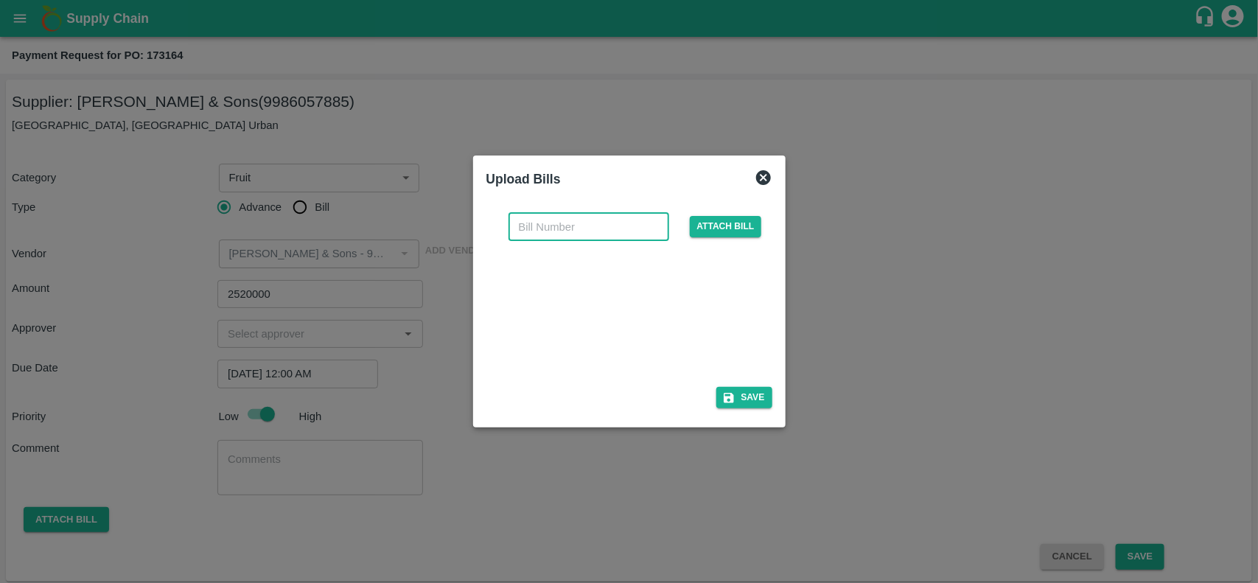
click at [546, 237] on input "text" at bounding box center [588, 227] width 161 height 28
type input "9219"
click at [741, 393] on button "Save" at bounding box center [744, 397] width 56 height 21
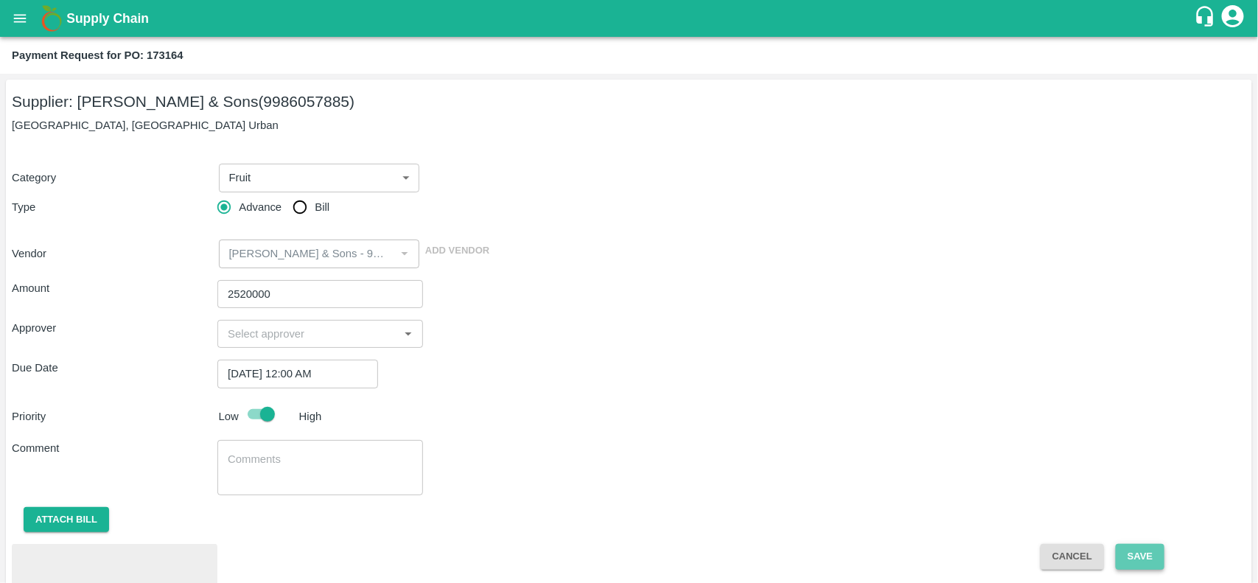
click at [1120, 559] on button "Save" at bounding box center [1140, 557] width 49 height 26
click at [1137, 567] on button "Save" at bounding box center [1140, 557] width 49 height 26
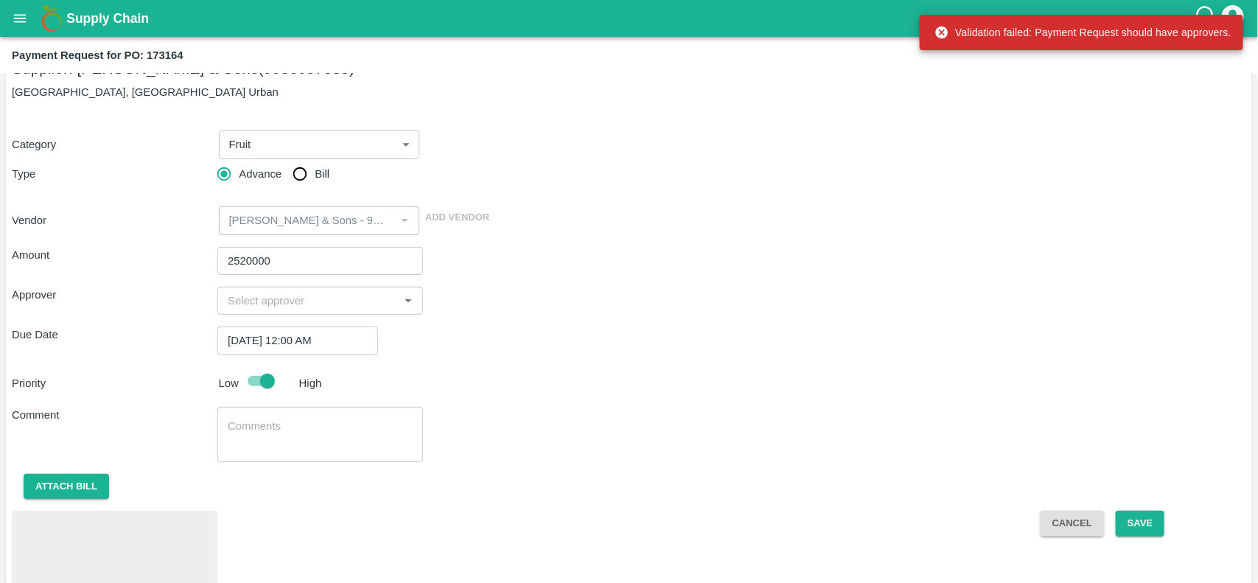
scroll to position [29, 0]
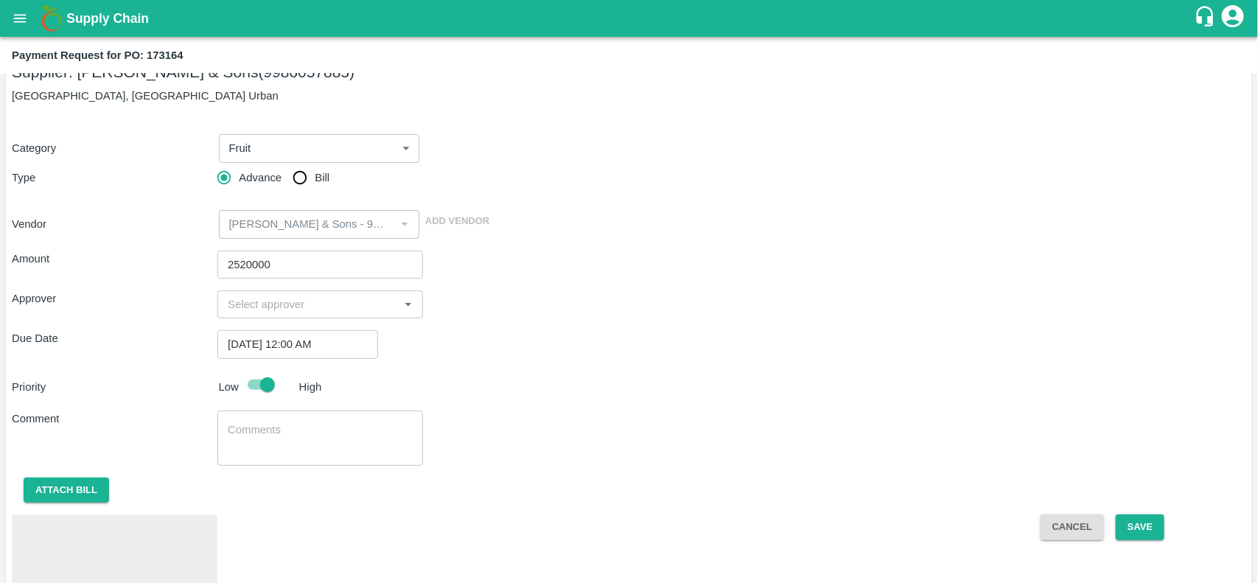
click at [304, 304] on input "input" at bounding box center [308, 304] width 172 height 19
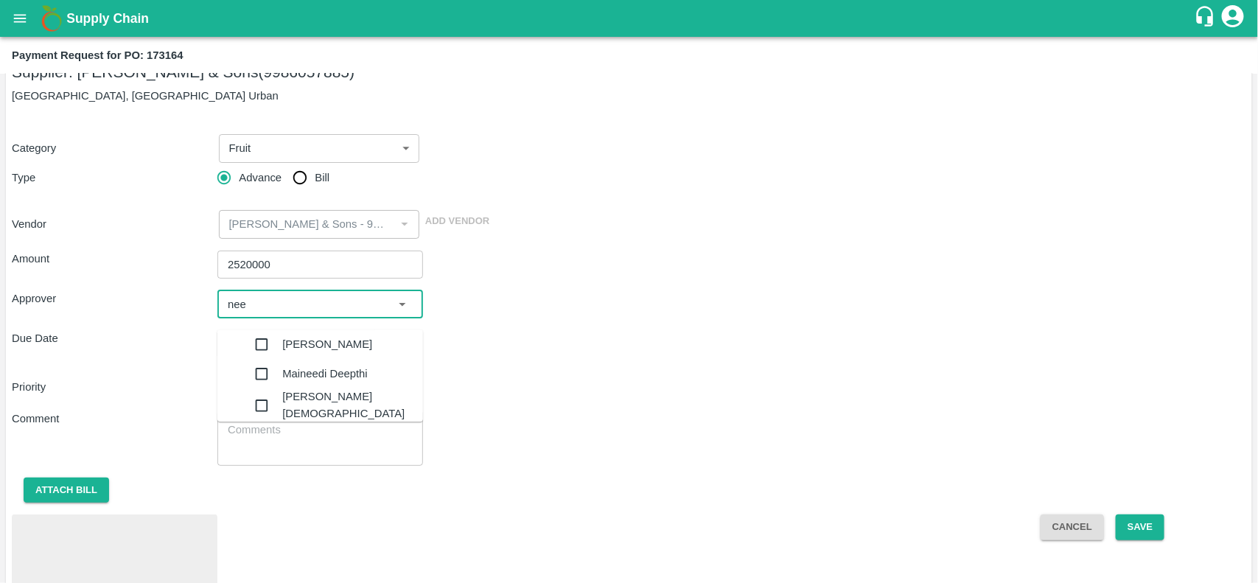
type input "neet"
click at [259, 385] on div "[PERSON_NAME][DEMOGRAPHIC_DATA]" at bounding box center [335, 376] width 176 height 33
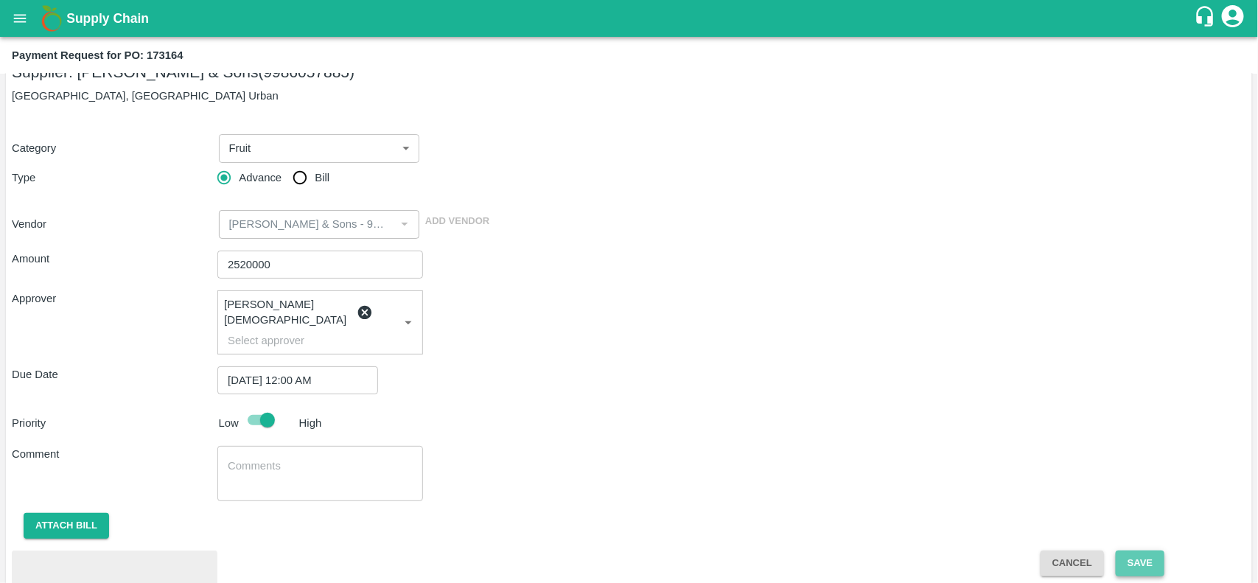
click at [1139, 550] on button "Save" at bounding box center [1140, 563] width 49 height 26
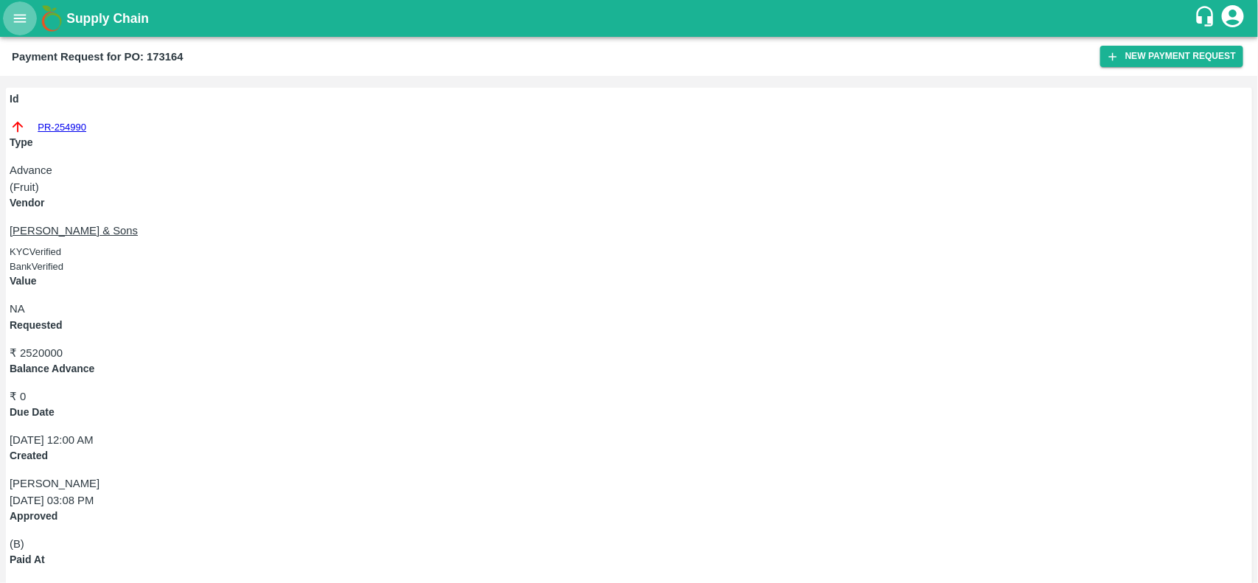
click at [10, 23] on button "open drawer" at bounding box center [20, 18] width 34 height 34
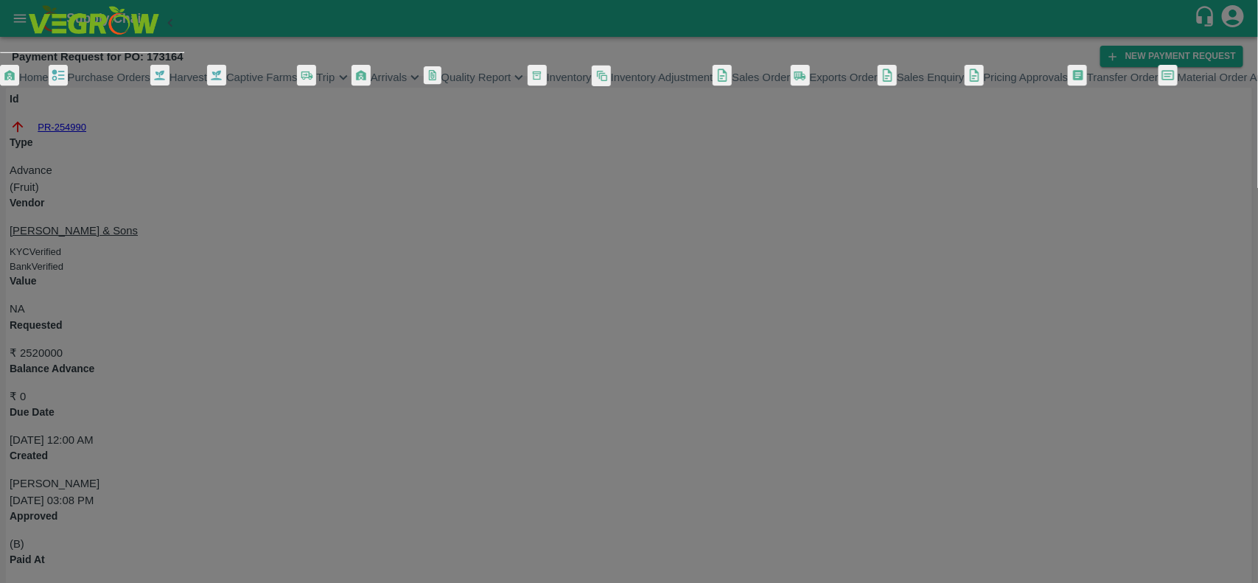
scroll to position [255, 0]
click at [93, 133] on li "My Payment Requests" at bounding box center [98, 112] width 172 height 43
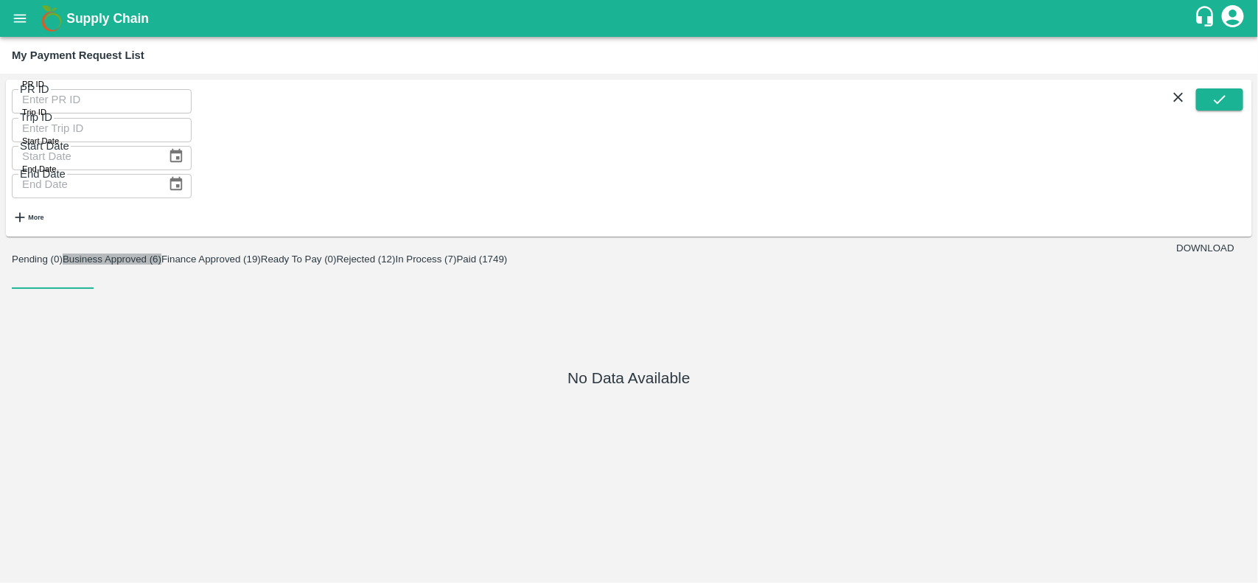
click at [94, 254] on button "Business Approved (6)" at bounding box center [112, 259] width 99 height 11
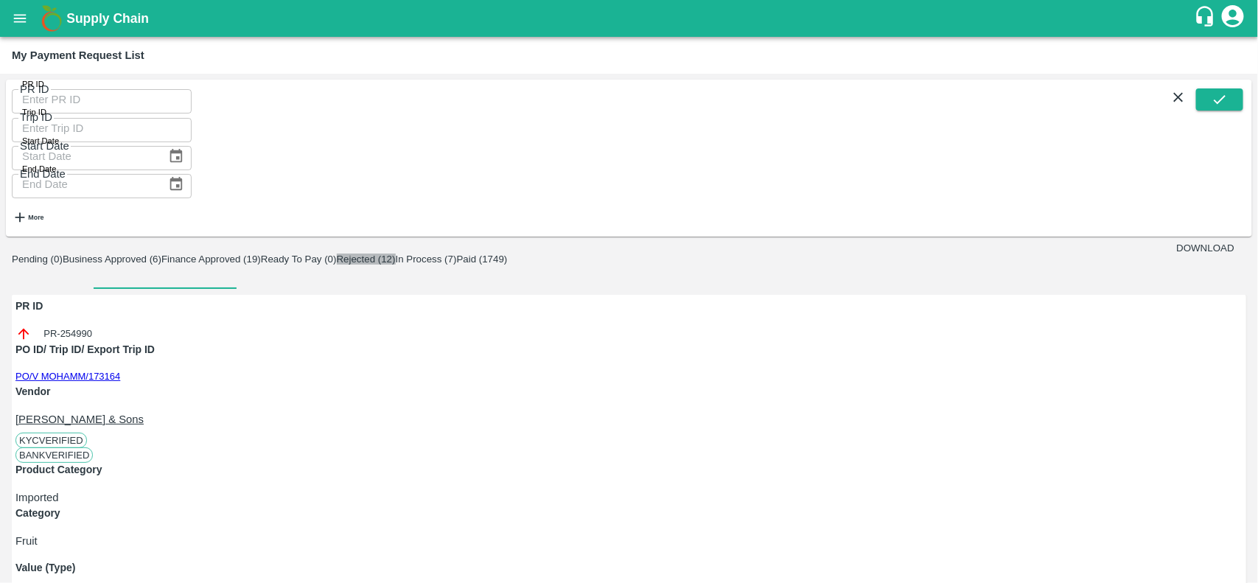
click at [396, 254] on button "Rejected (12)" at bounding box center [366, 259] width 59 height 11
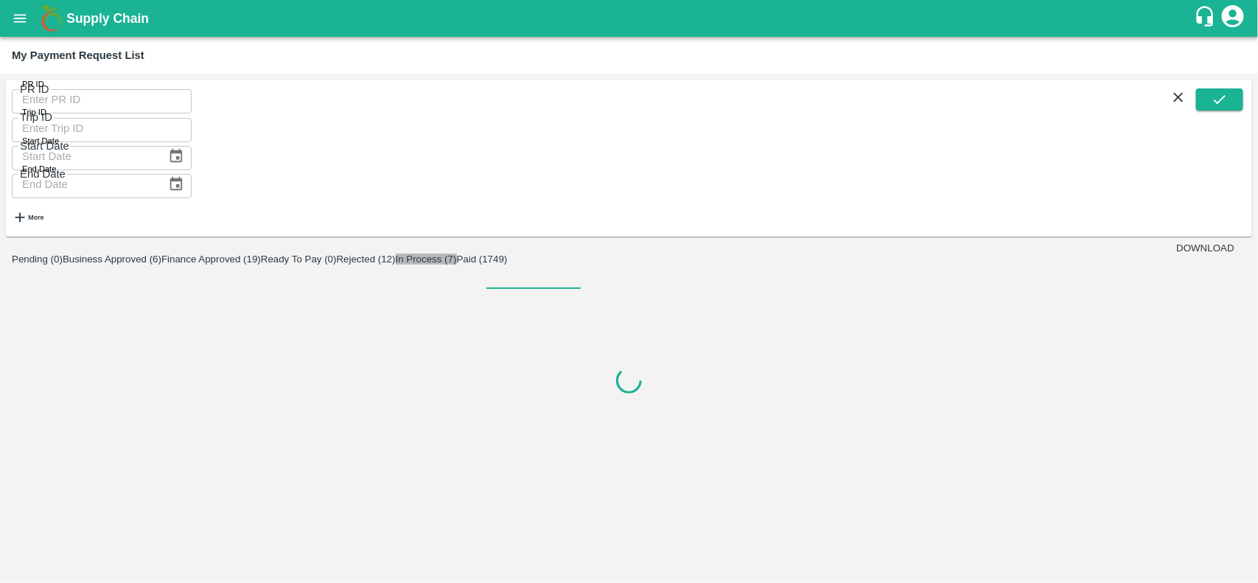
click at [457, 254] on button "In Process (7)" at bounding box center [426, 259] width 61 height 11
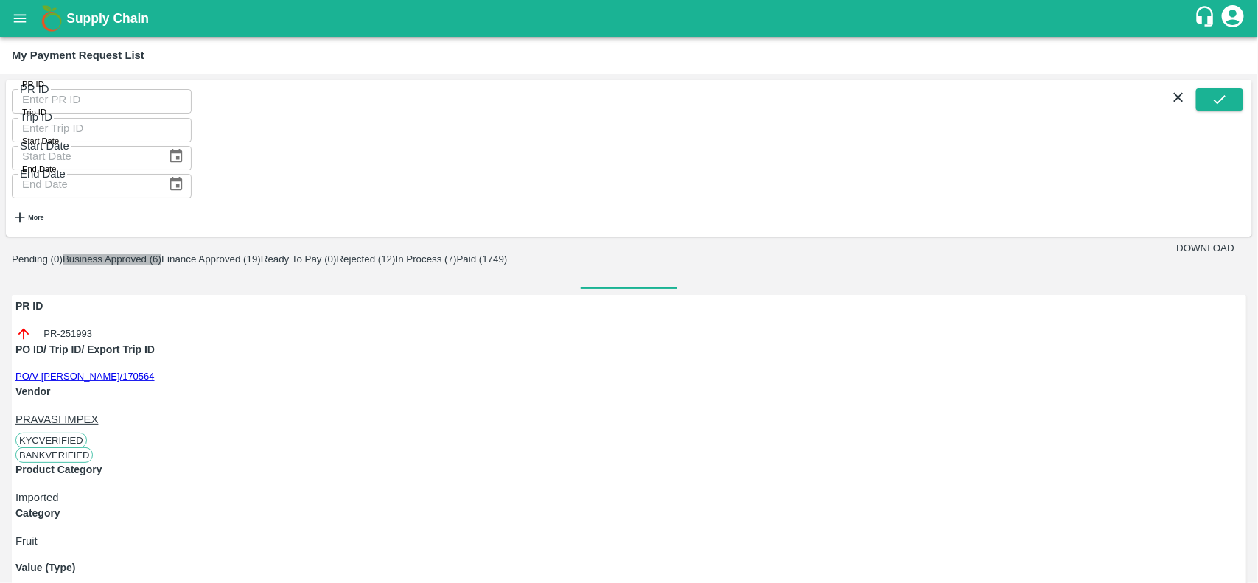
click at [127, 254] on button "Business Approved (6)" at bounding box center [112, 259] width 99 height 11
click at [56, 298] on div "PR ID PR-254990" at bounding box center [628, 319] width 1227 height 43
copy div "PR-254990"
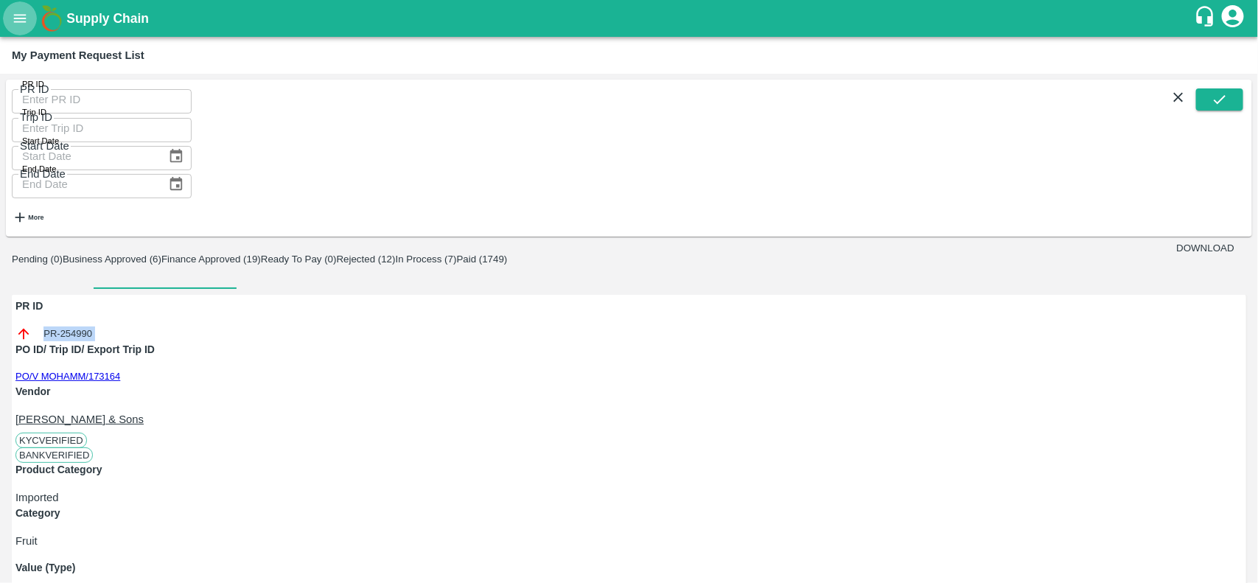
click at [6, 16] on button "open drawer" at bounding box center [20, 18] width 34 height 34
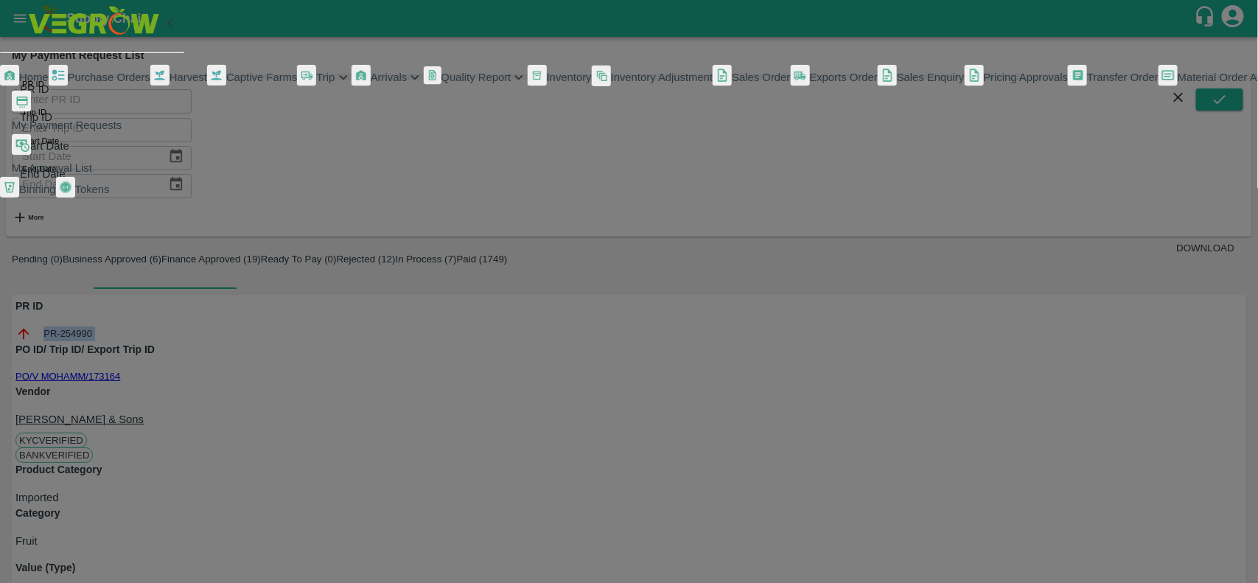
click at [68, 83] on span "Purchase Orders" at bounding box center [109, 77] width 83 height 12
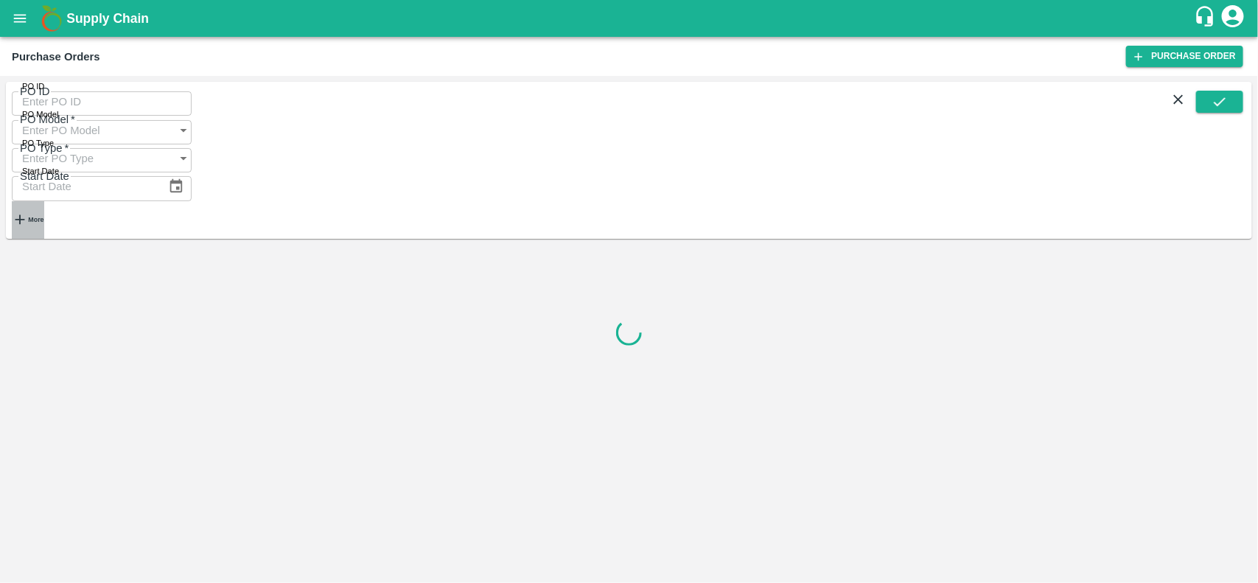
click at [38, 216] on h6 "More" at bounding box center [35, 219] width 15 height 7
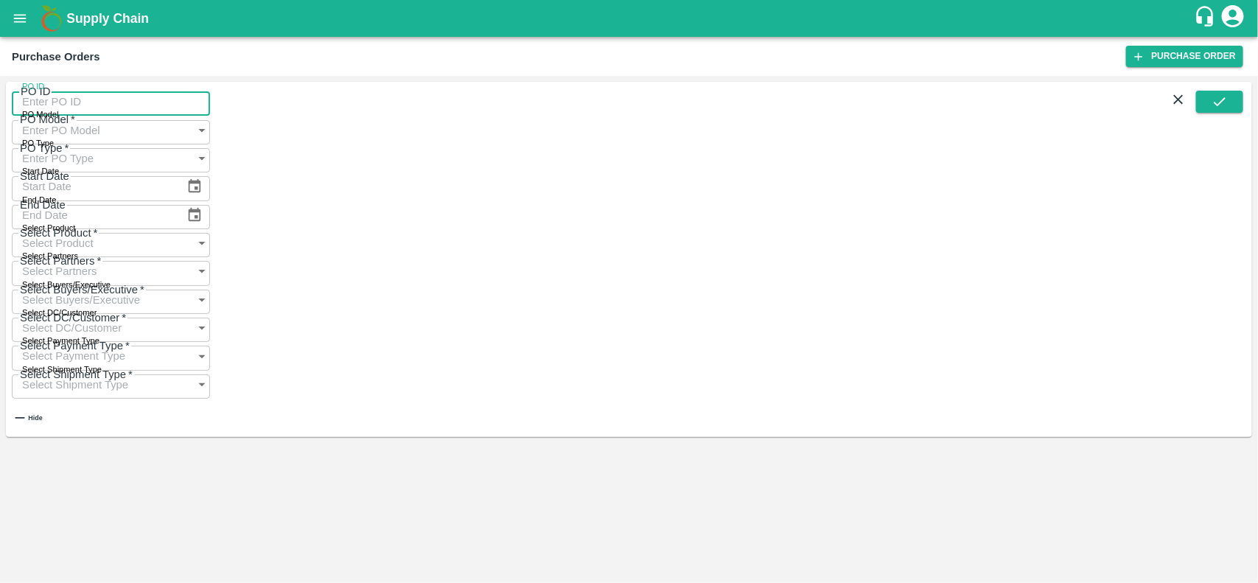
click at [57, 112] on input "PO ID" at bounding box center [111, 102] width 198 height 28
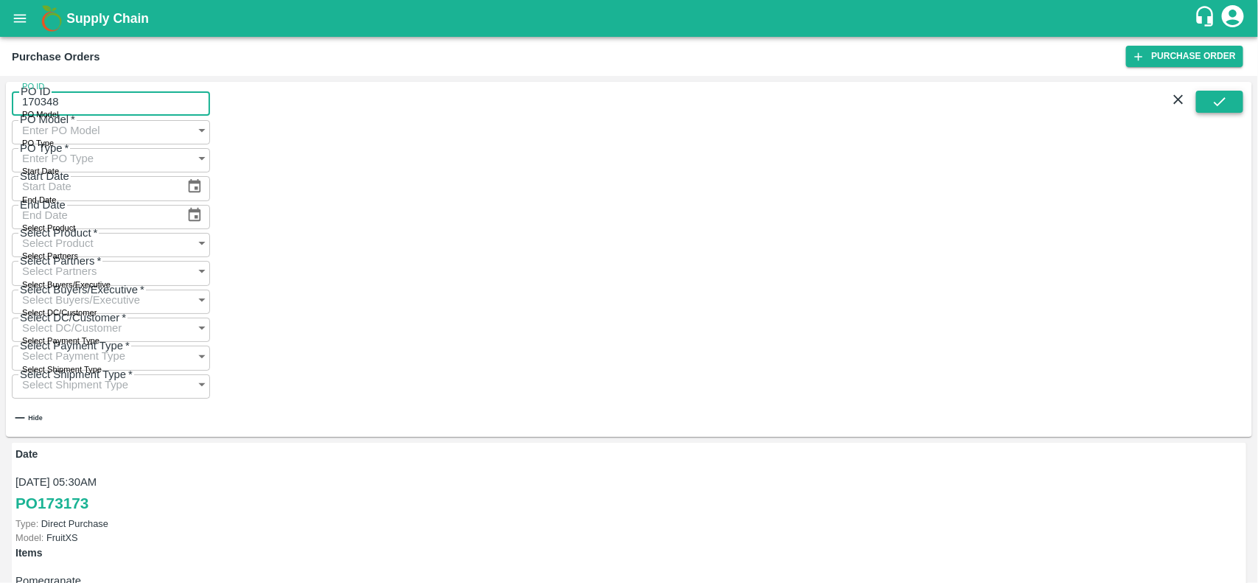
type input "170348"
click at [1223, 110] on icon "submit" at bounding box center [1220, 102] width 16 height 16
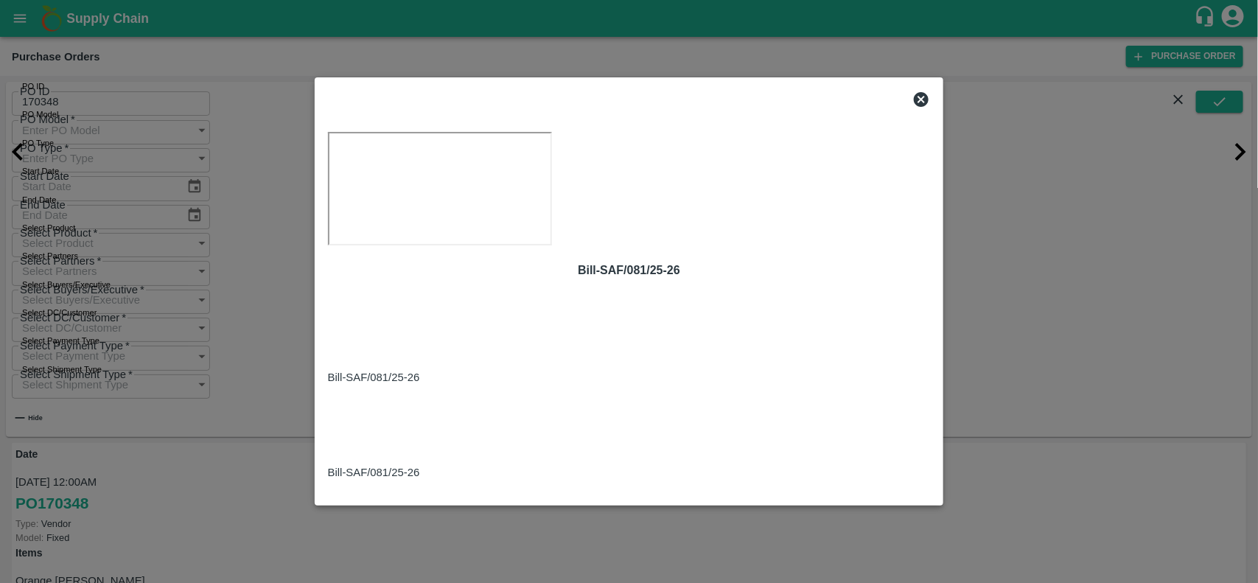
click at [927, 92] on icon at bounding box center [921, 99] width 15 height 15
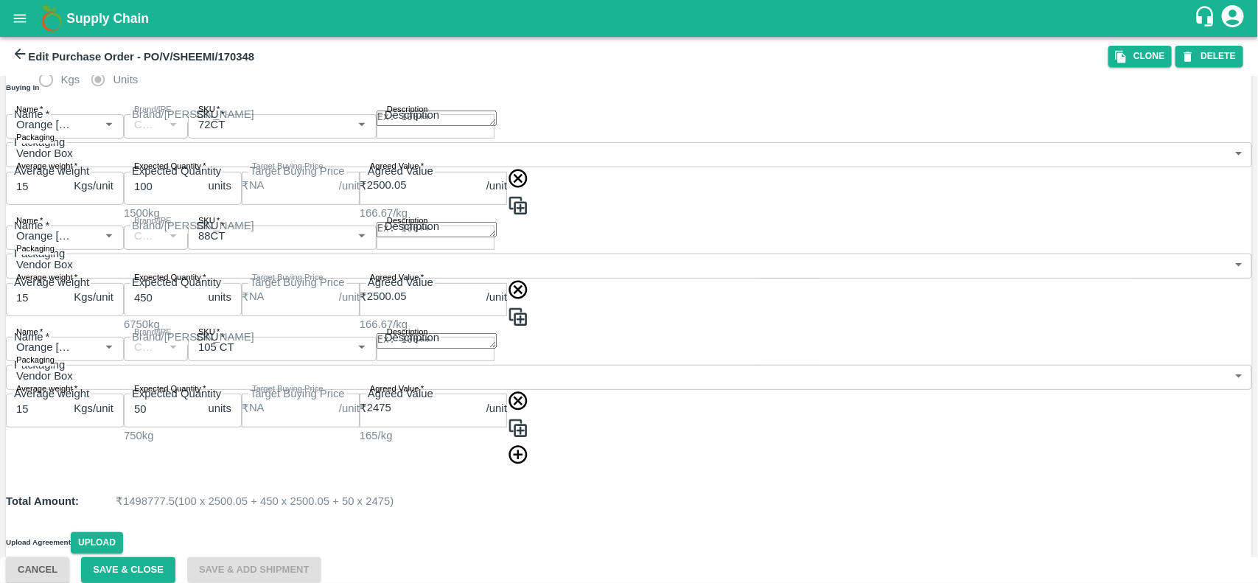
scroll to position [212, 0]
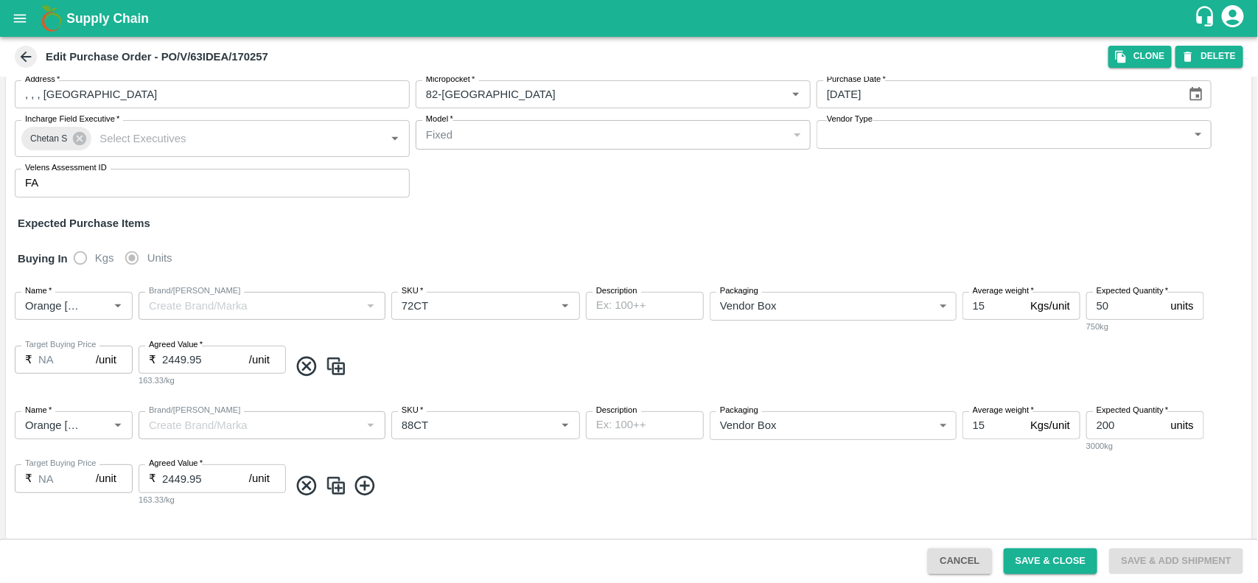
scroll to position [87, 0]
